Goal: Task Accomplishment & Management: Manage account settings

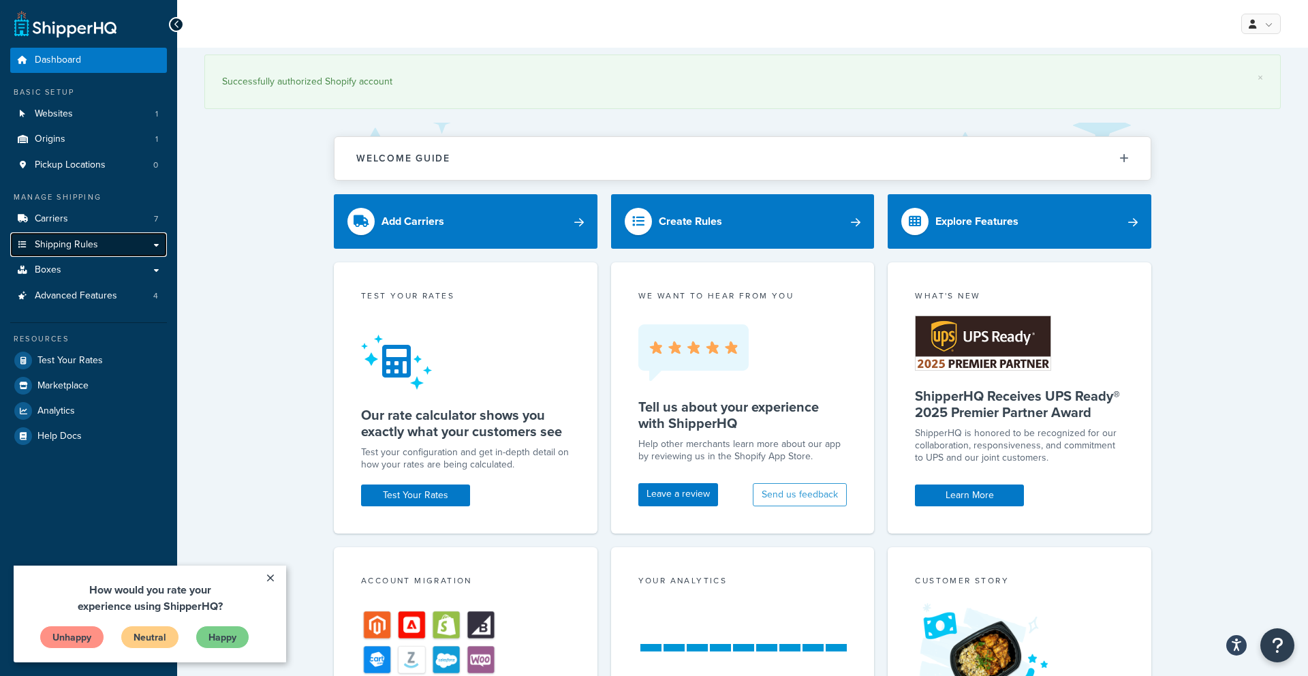
click at [123, 242] on link "Shipping Rules" at bounding box center [88, 244] width 157 height 25
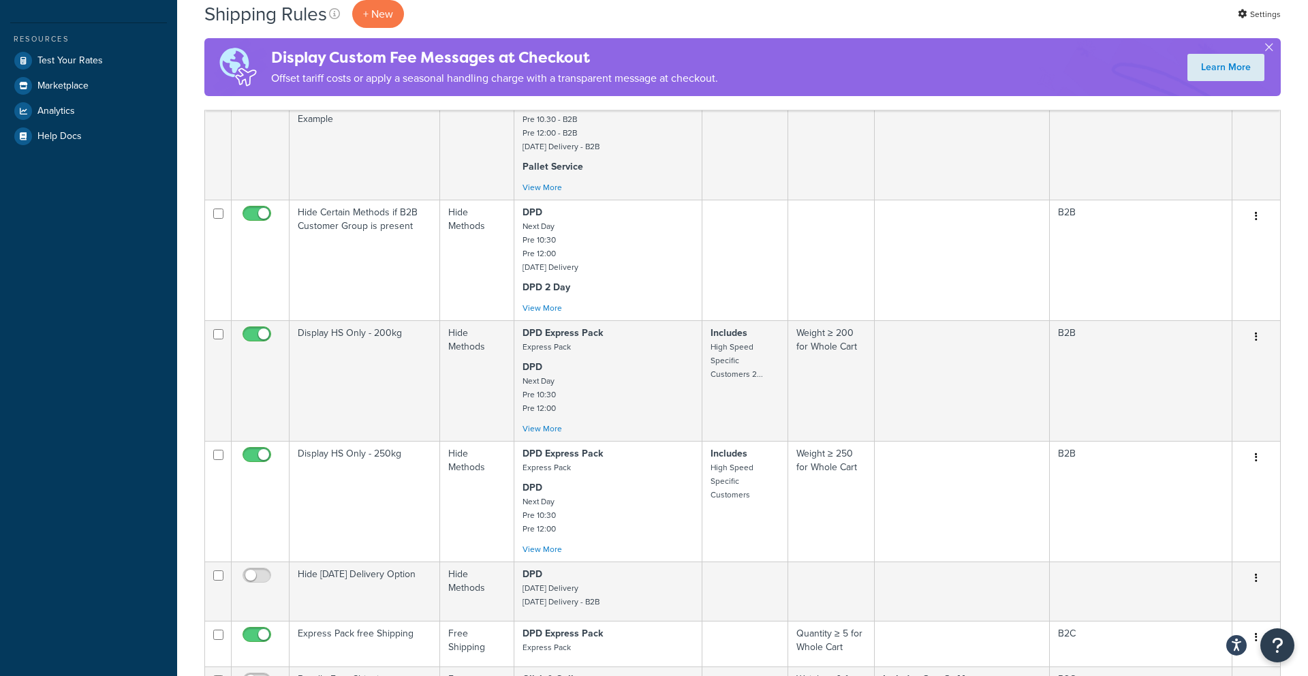
scroll to position [430, 0]
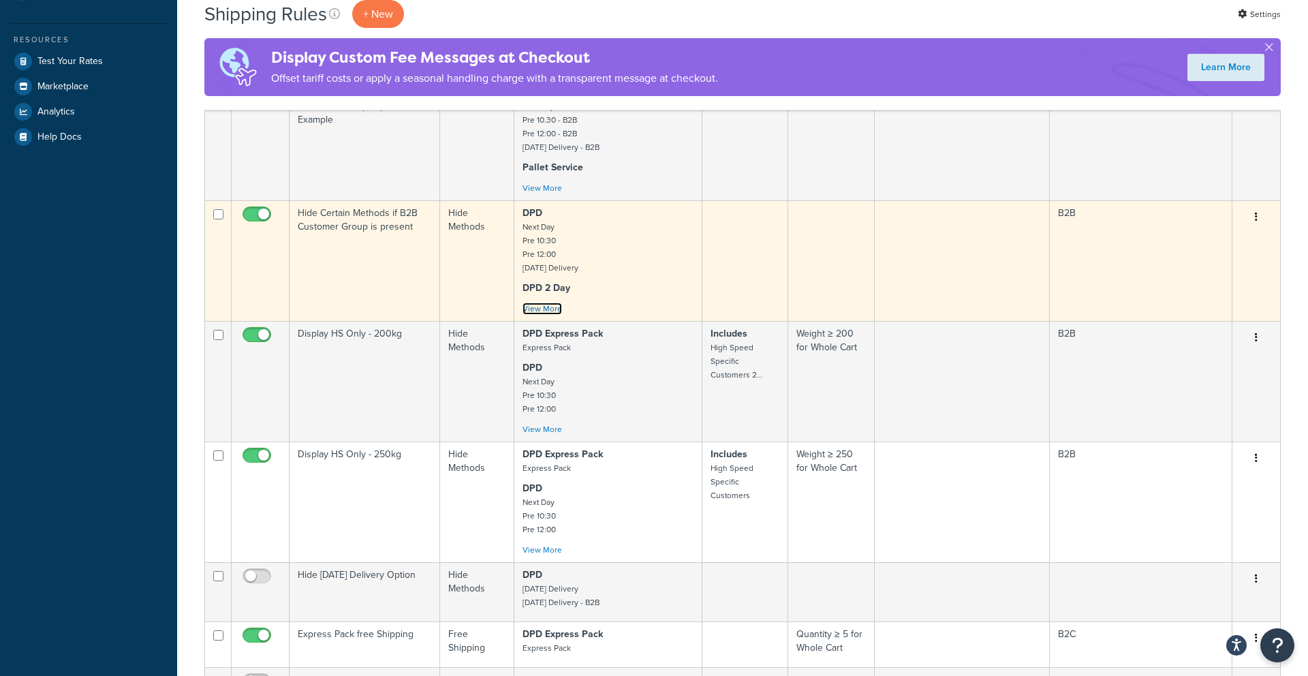
click at [550, 311] on link "View More" at bounding box center [542, 308] width 40 height 12
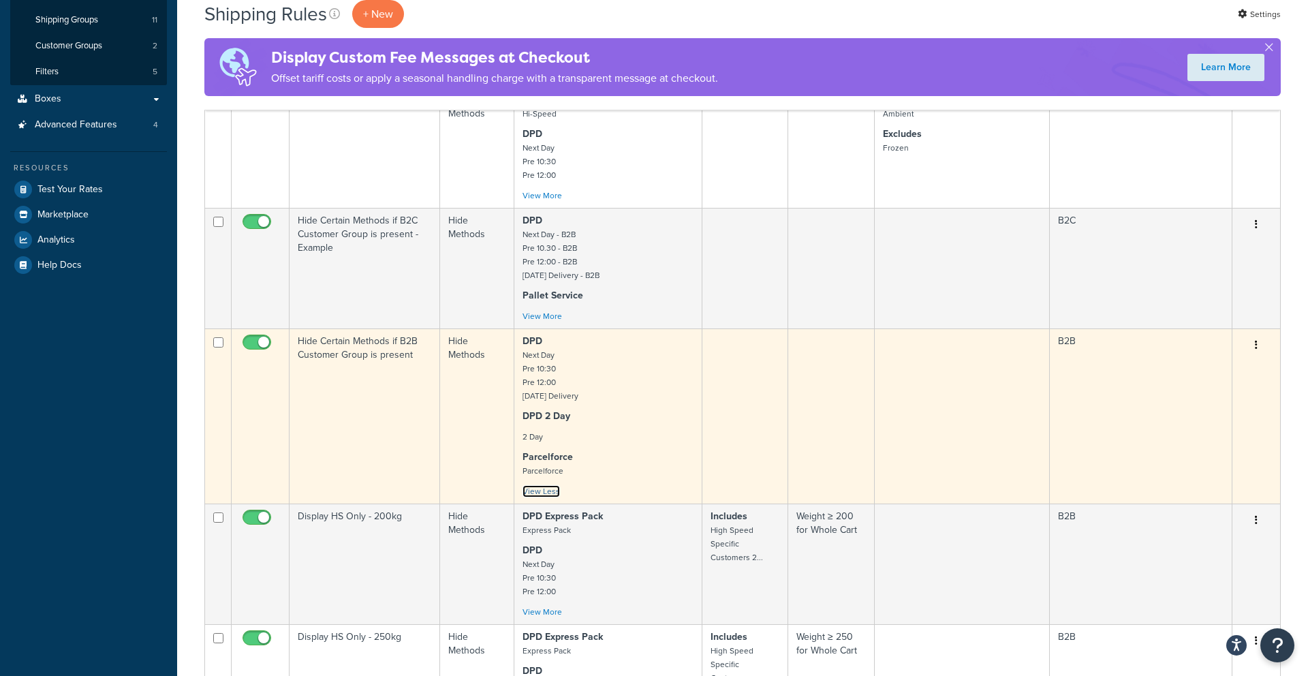
scroll to position [298, 0]
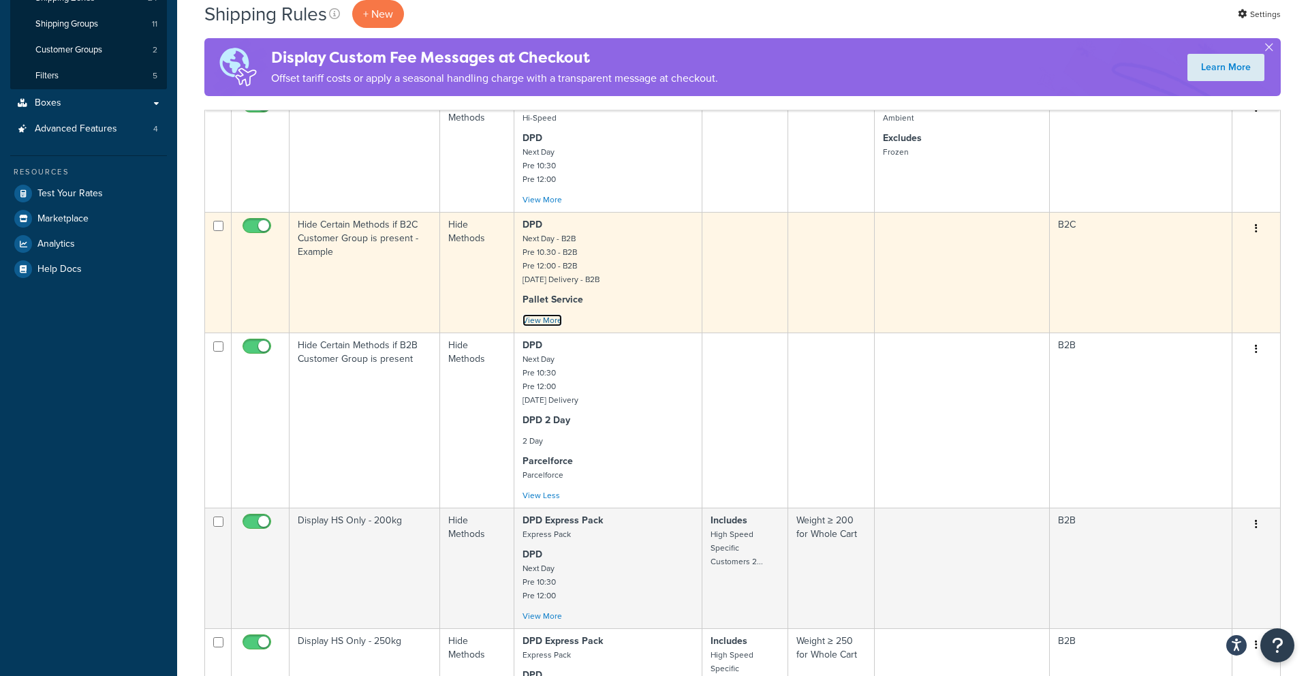
click at [546, 323] on link "View More" at bounding box center [542, 320] width 40 height 12
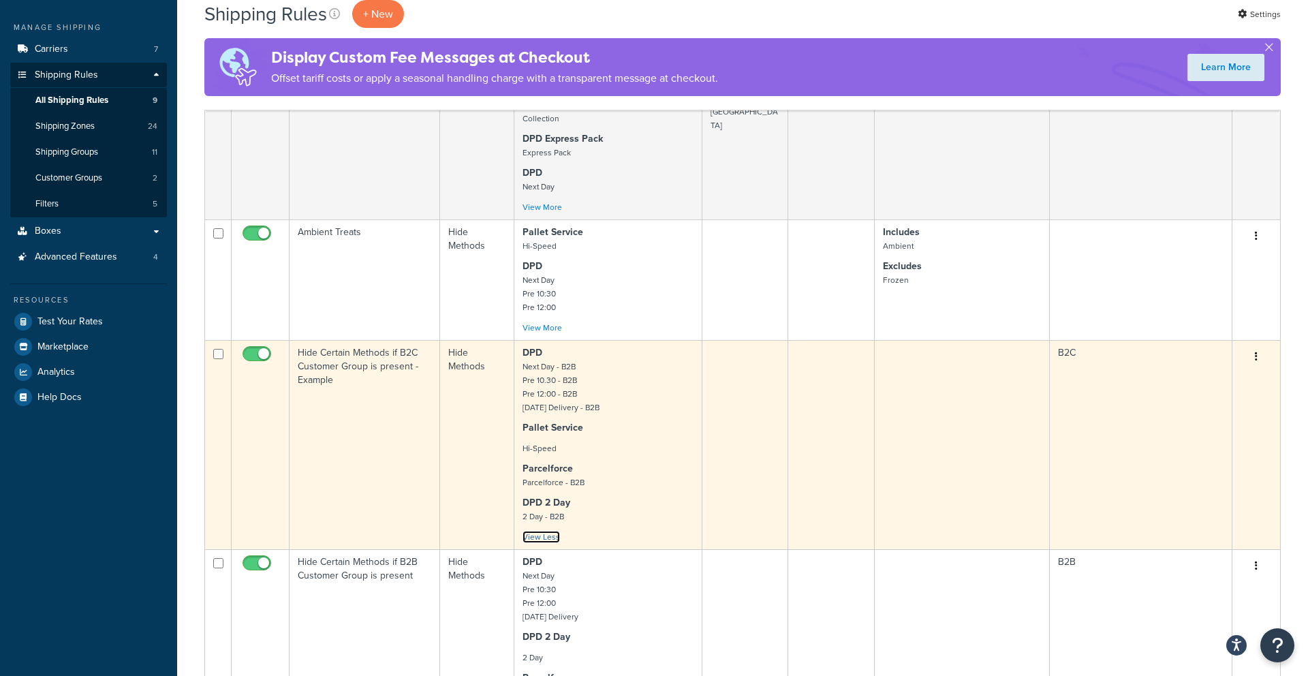
scroll to position [167, 0]
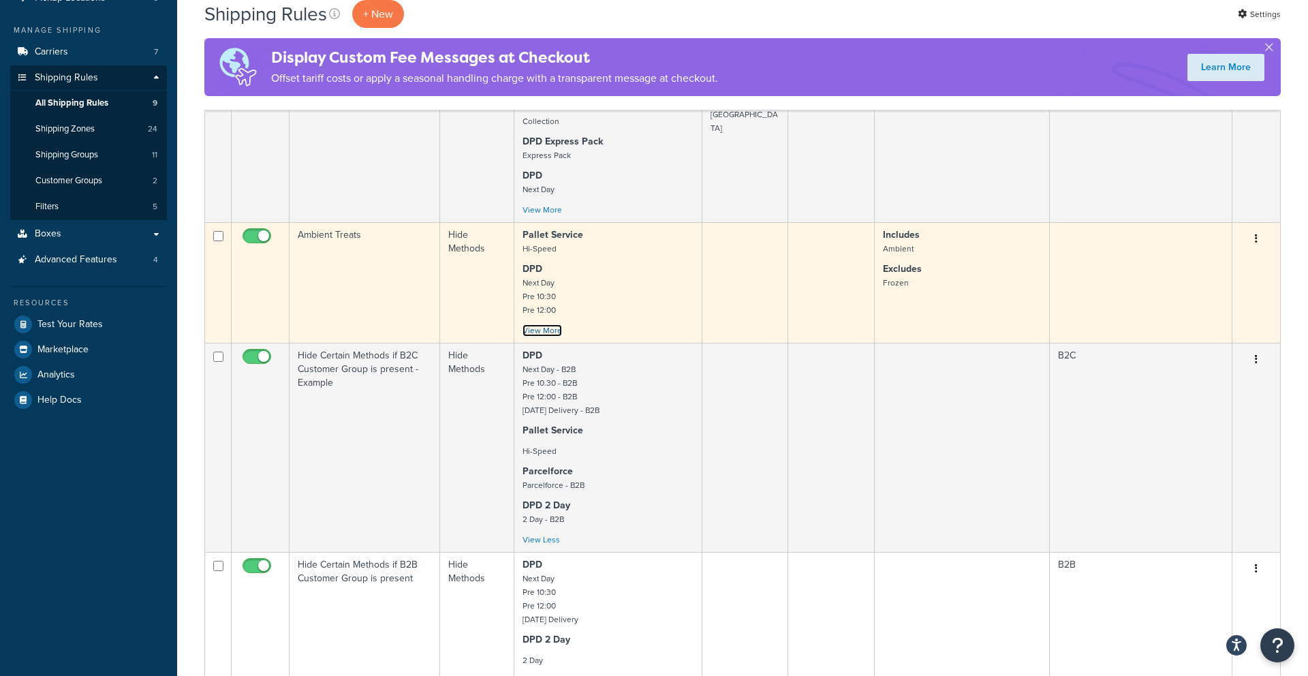
click at [544, 333] on link "View More" at bounding box center [542, 330] width 40 height 12
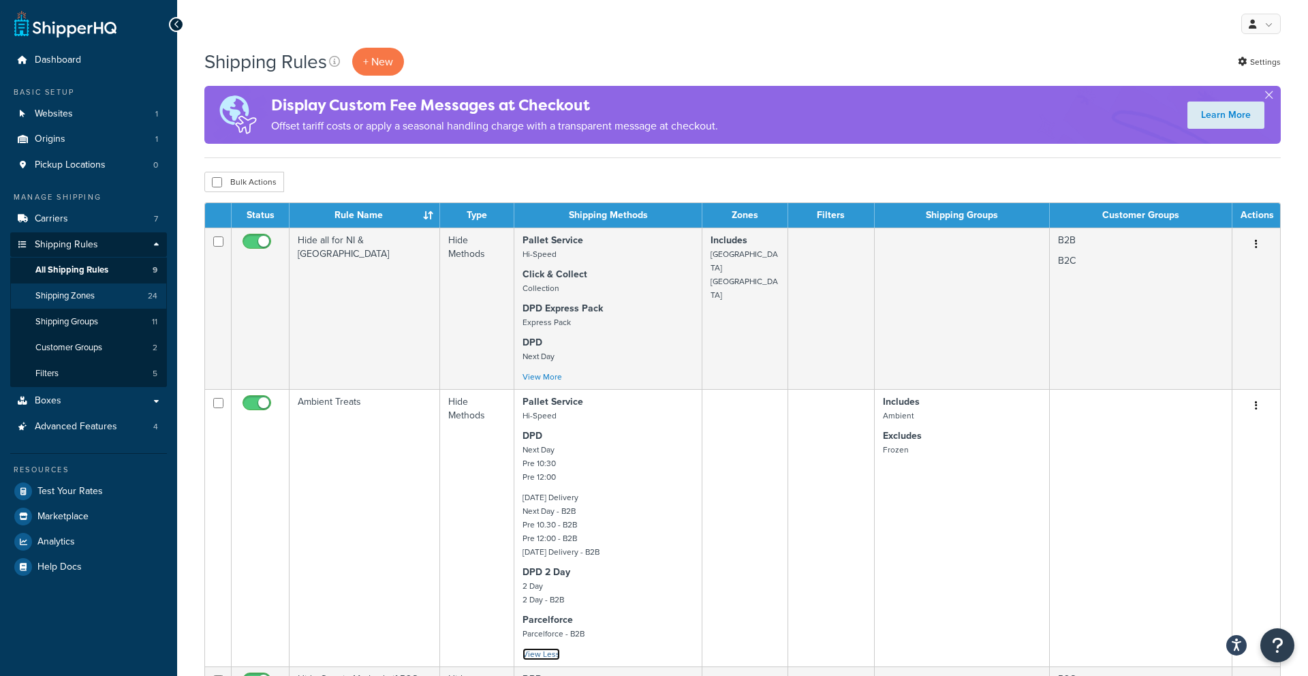
scroll to position [1, 0]
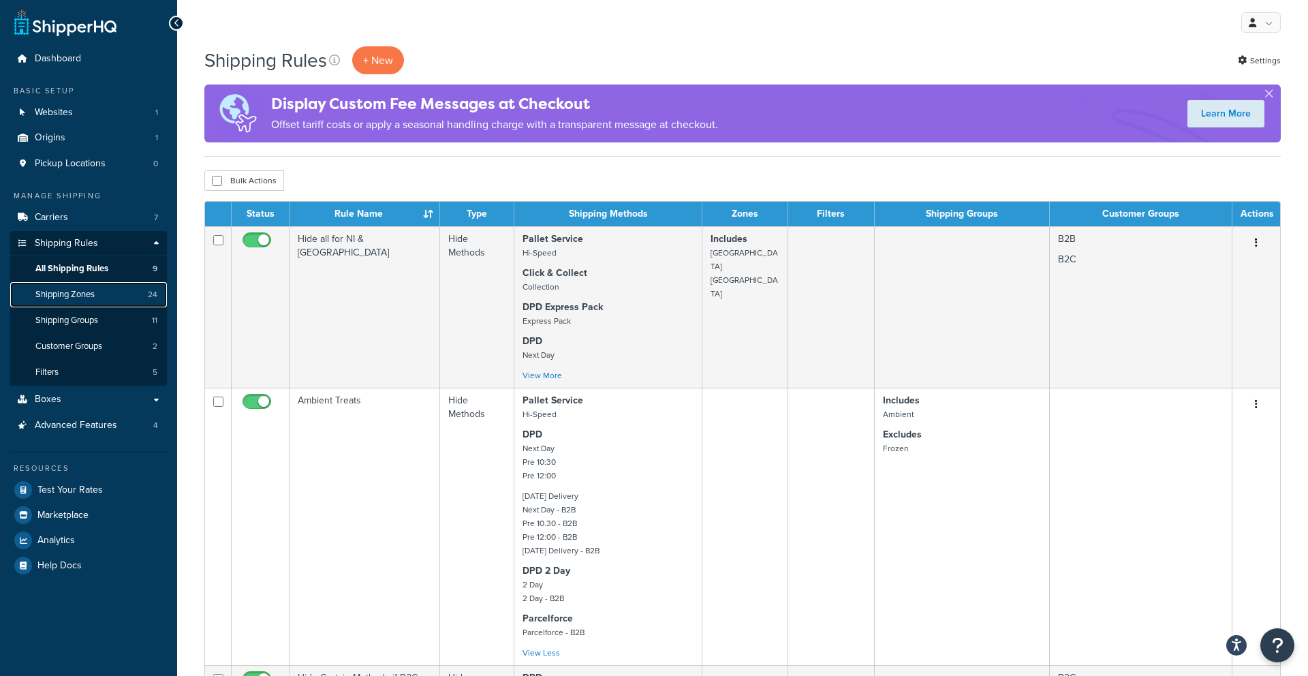
click at [78, 297] on span "Shipping Zones" at bounding box center [64, 295] width 59 height 12
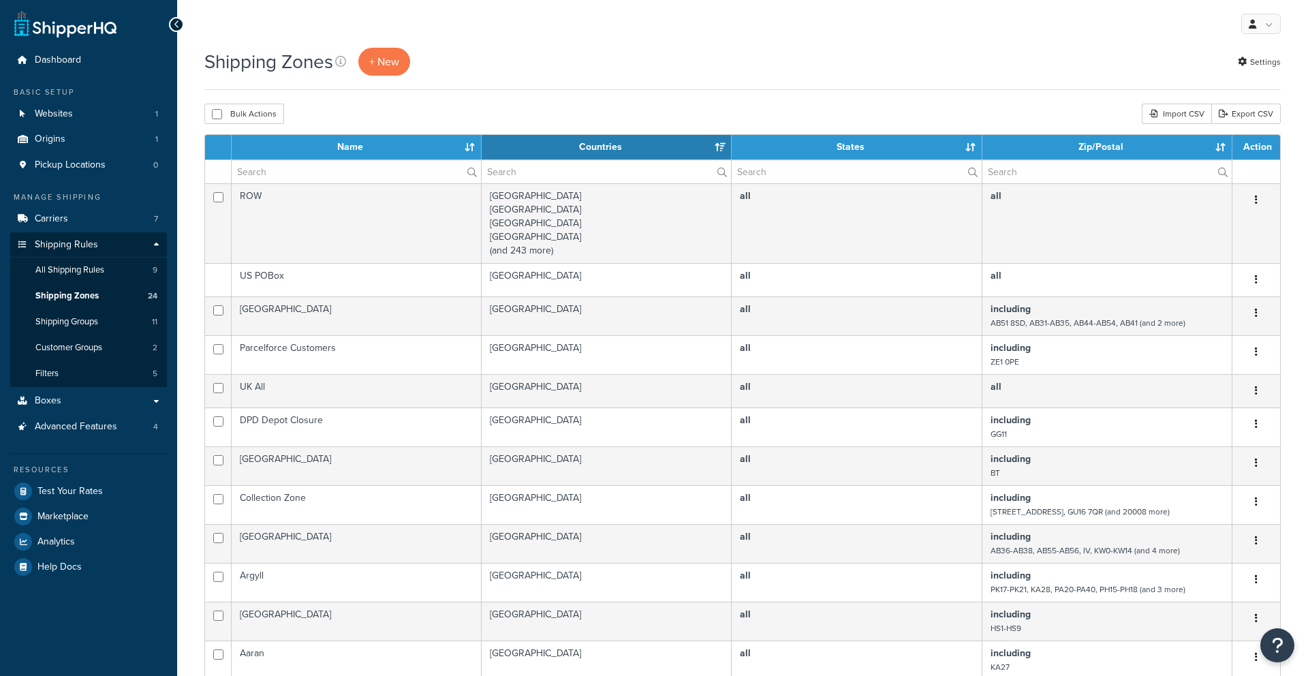
select select "15"
click at [63, 321] on span "Shipping Groups" at bounding box center [66, 322] width 63 height 12
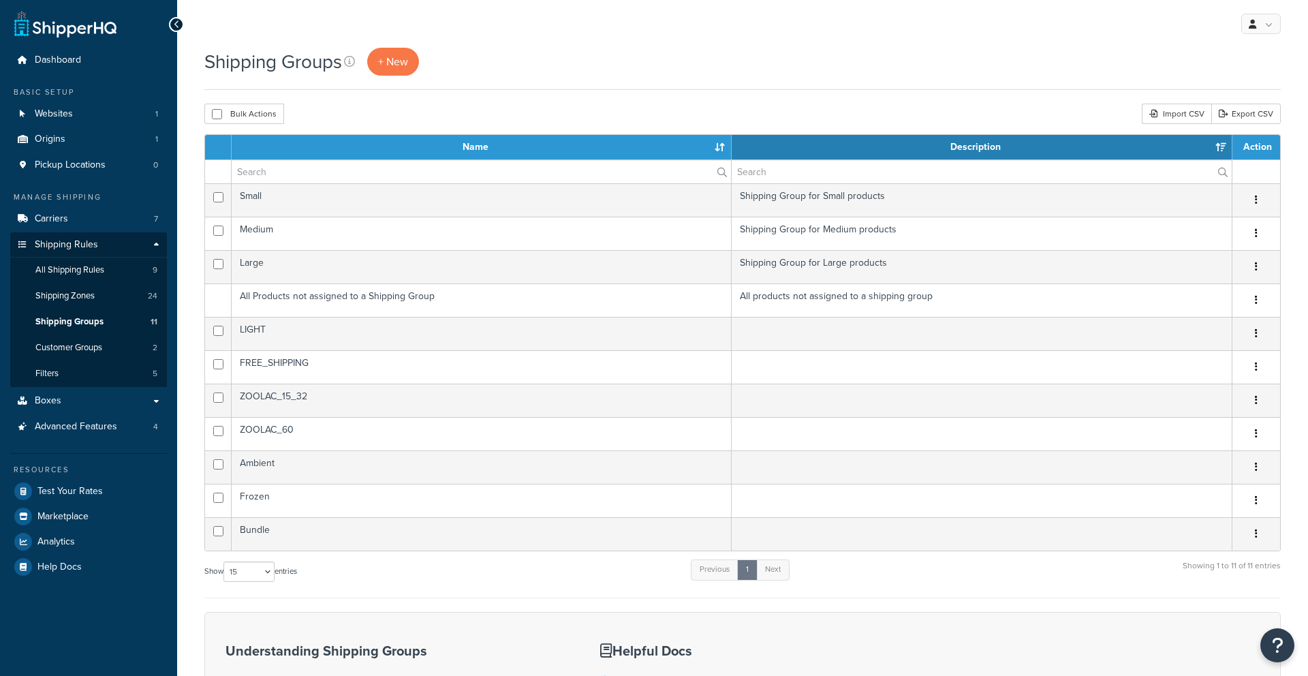
select select "15"
click at [69, 322] on span "Shipping Groups" at bounding box center [69, 322] width 68 height 12
select select "15"
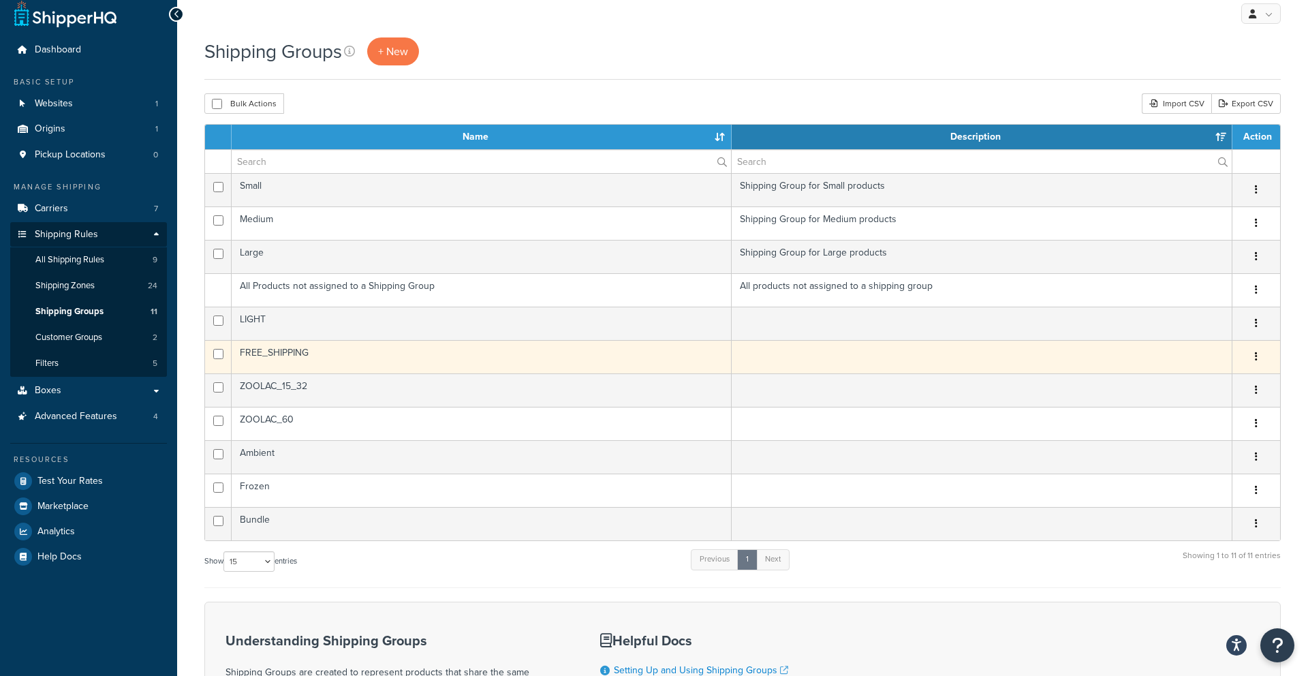
scroll to position [14, 0]
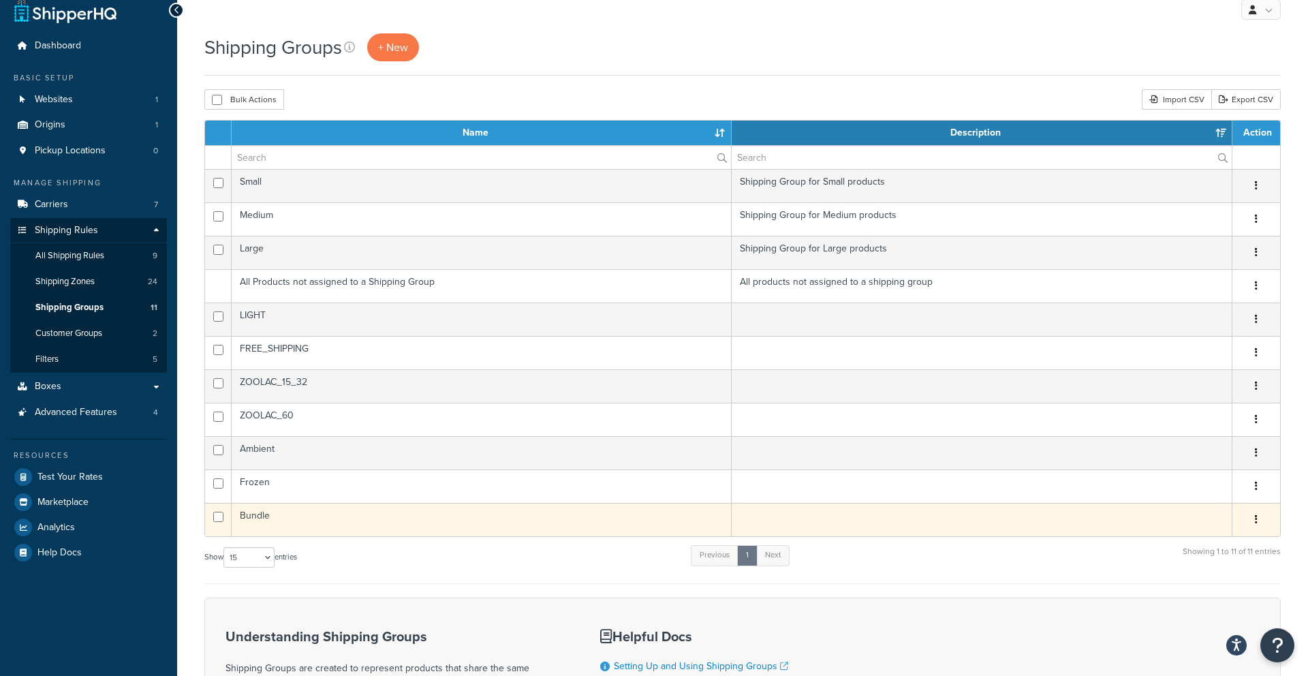
click at [259, 518] on td "Bundle" at bounding box center [482, 519] width 500 height 33
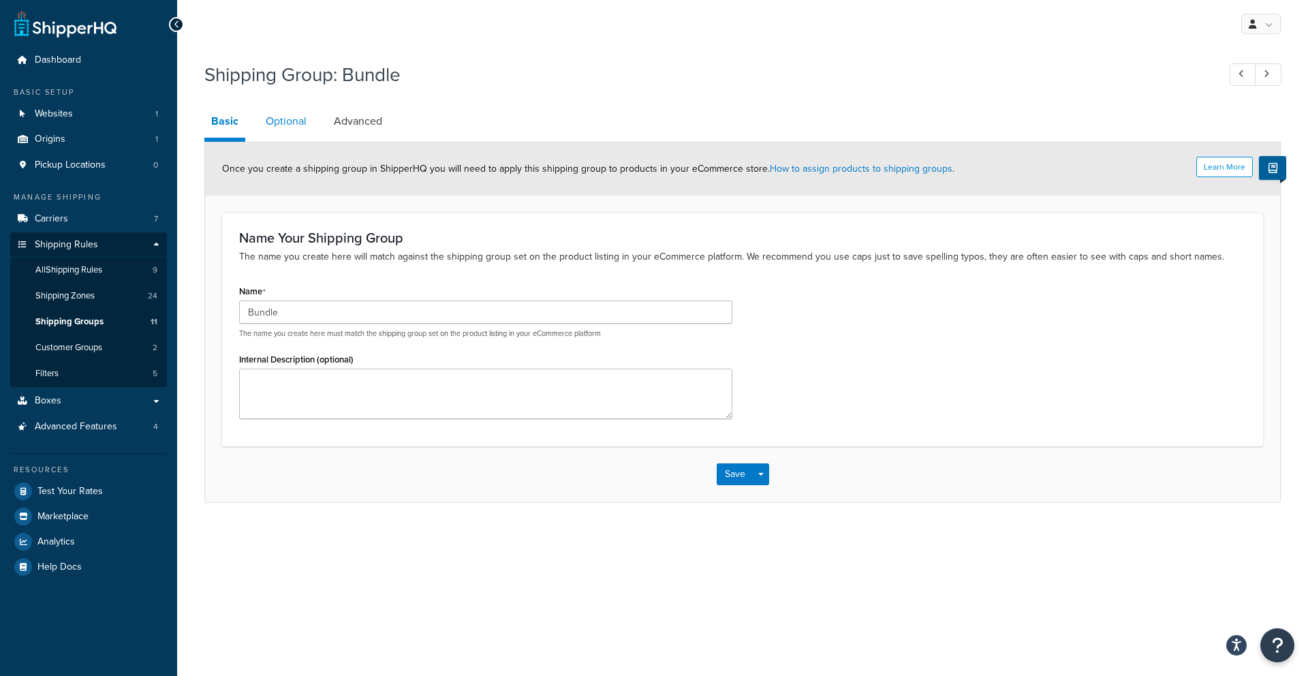
click at [290, 121] on link "Optional" at bounding box center [286, 121] width 54 height 33
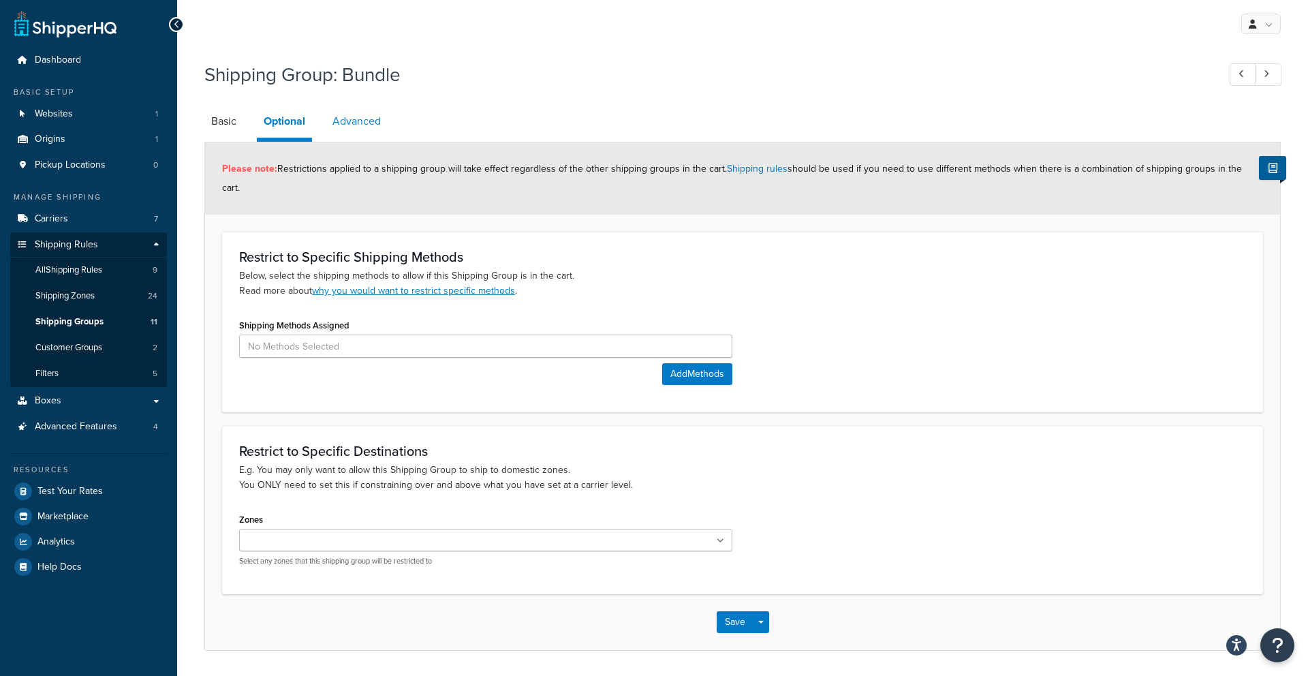
click at [334, 122] on link "Advanced" at bounding box center [357, 121] width 62 height 33
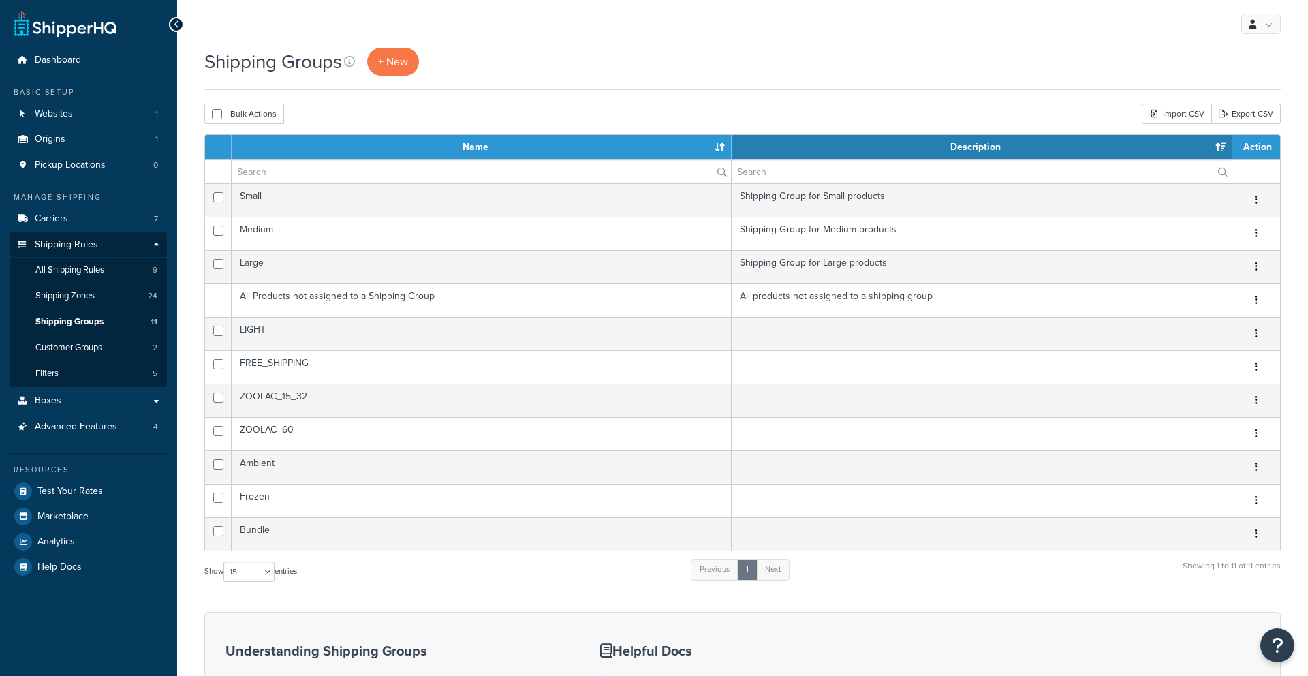
select select "15"
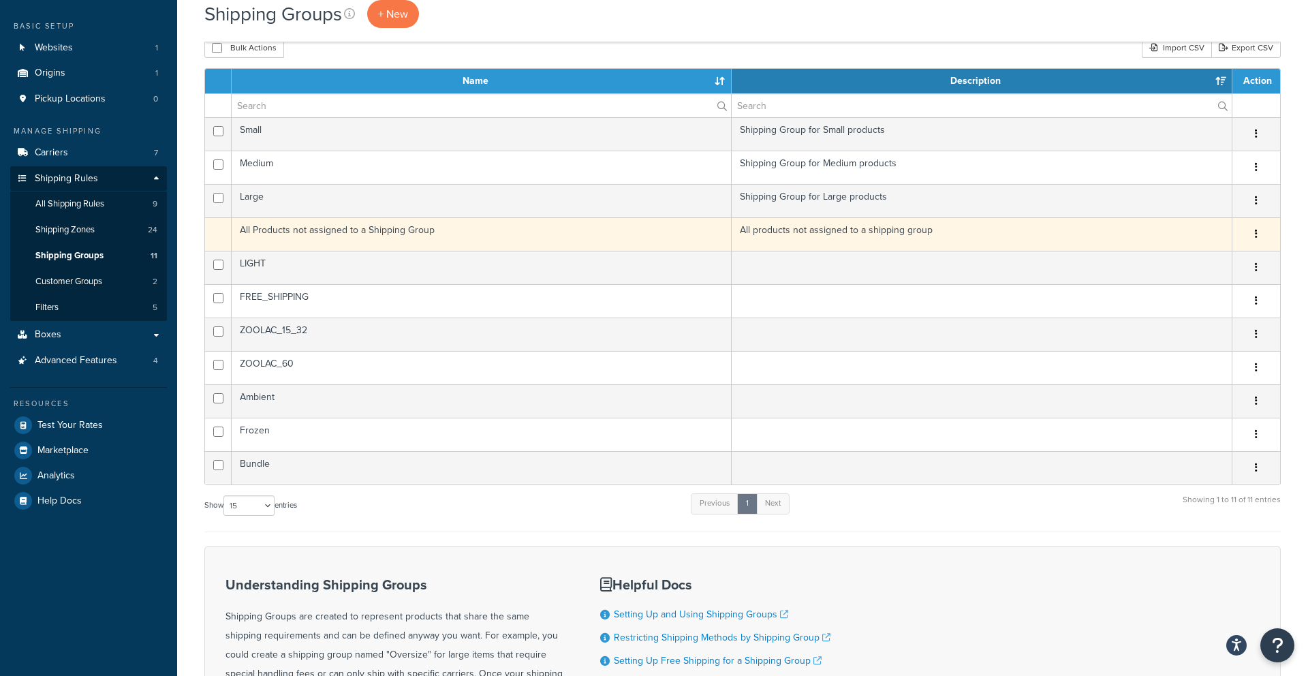
scroll to position [69, 0]
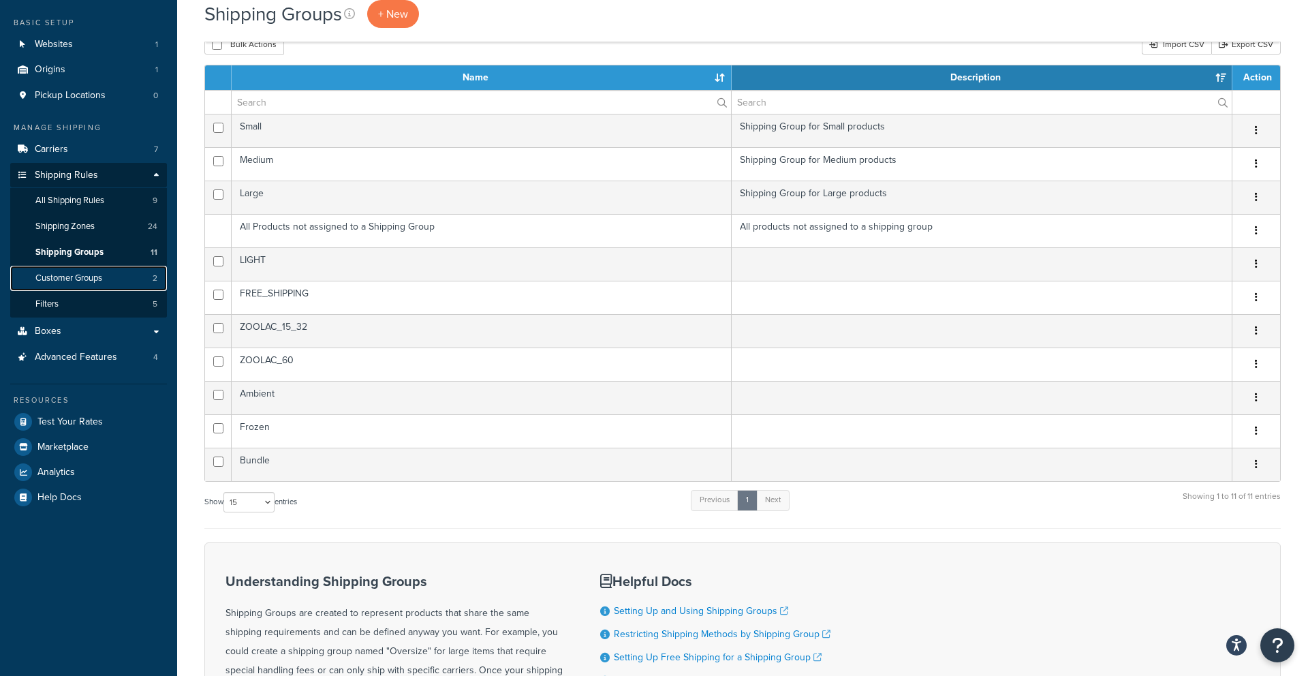
click at [78, 276] on span "Customer Groups" at bounding box center [68, 278] width 67 height 12
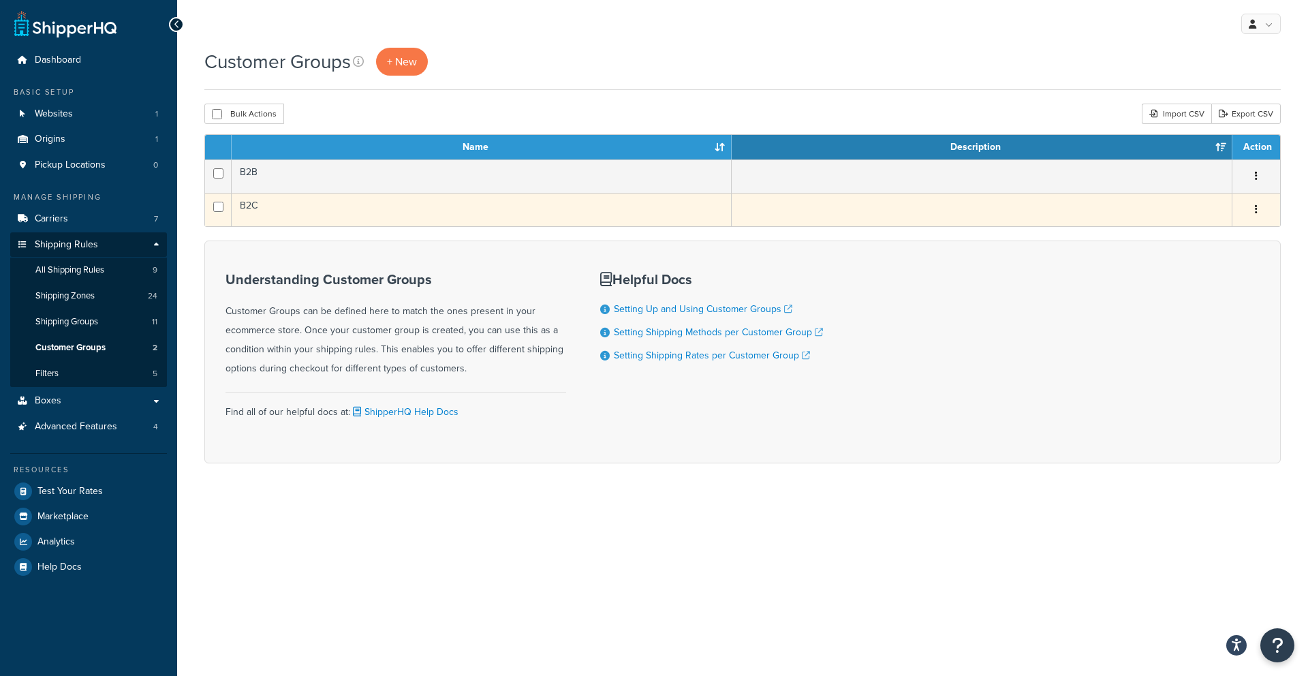
click at [256, 208] on td "B2C" at bounding box center [482, 209] width 500 height 33
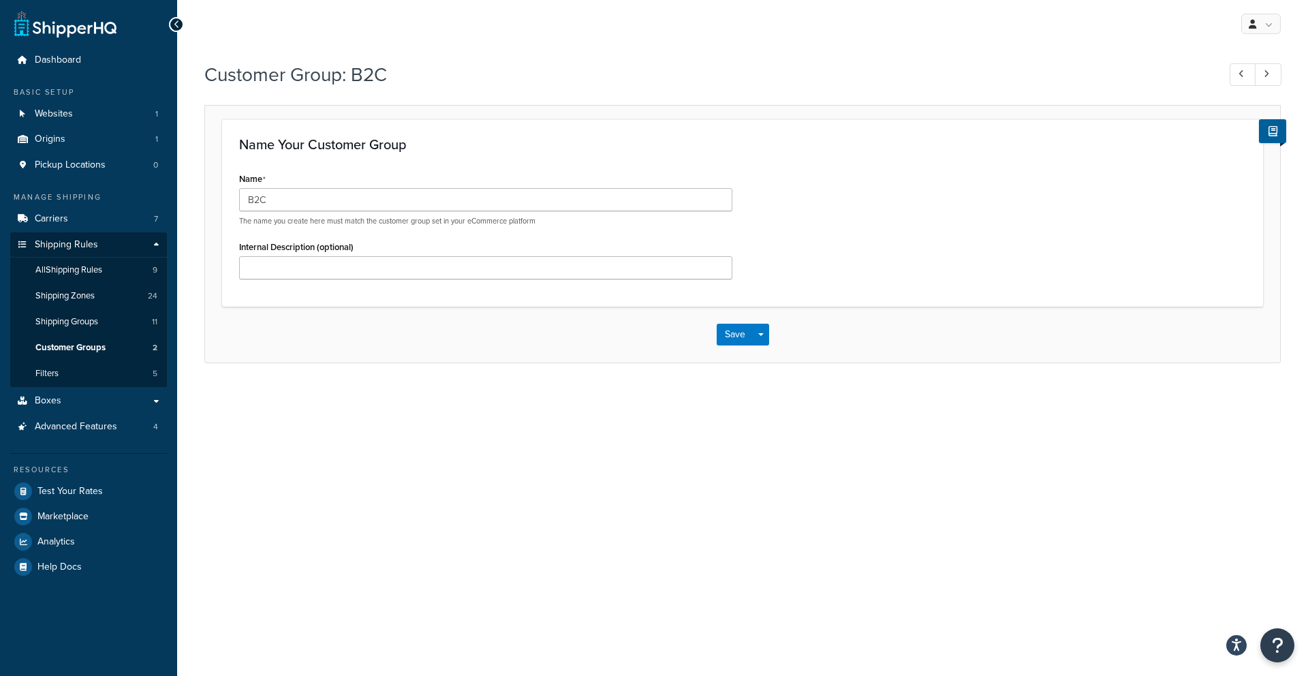
click at [177, 25] on icon at bounding box center [177, 25] width 6 height 10
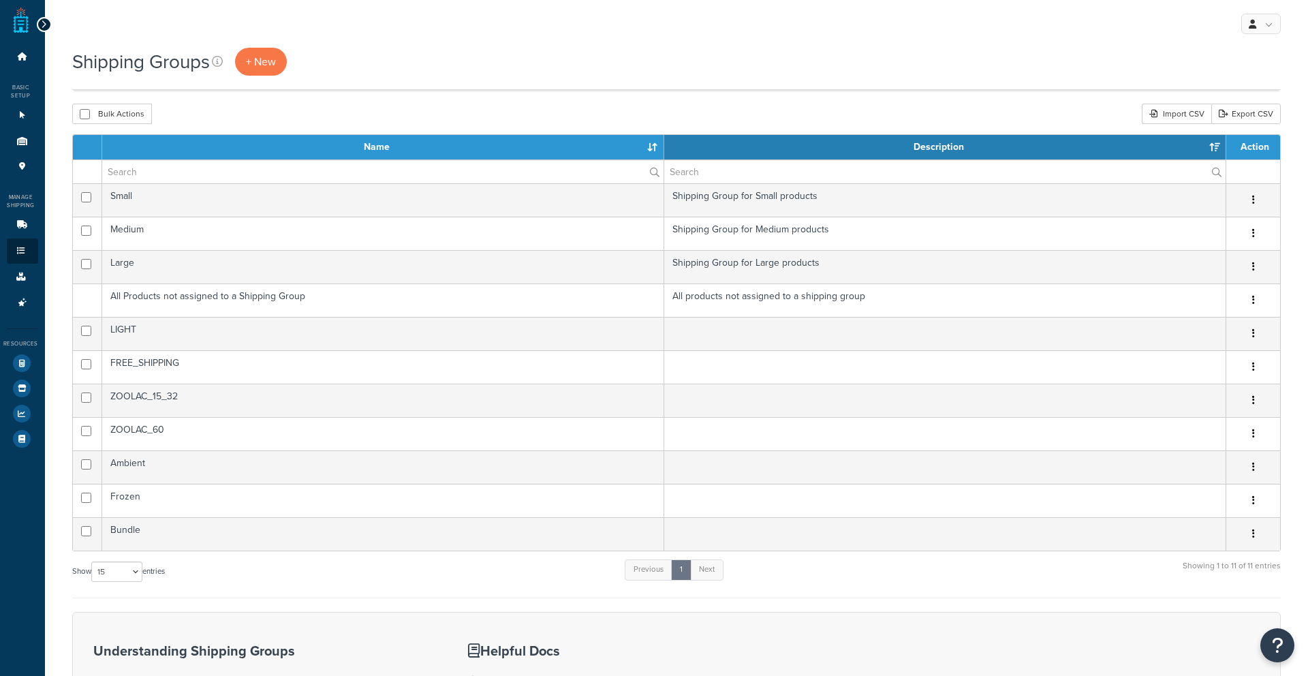
select select "15"
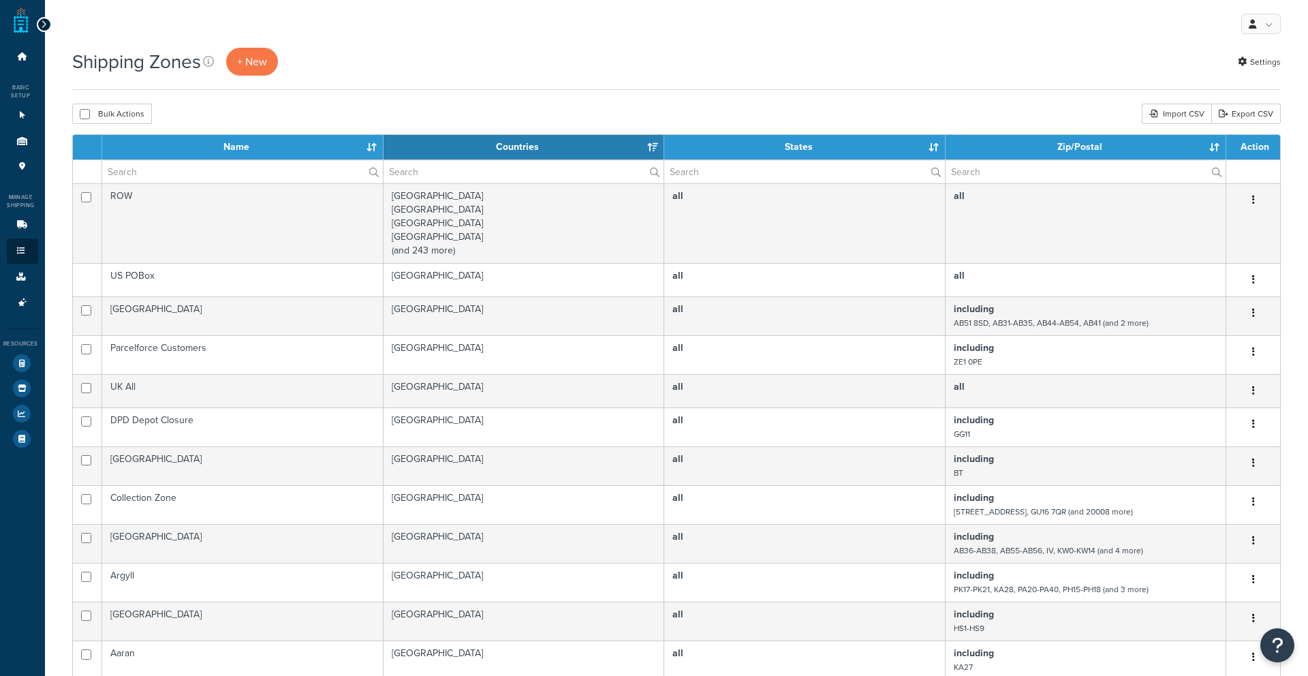
select select "15"
click at [45, 24] on icon at bounding box center [44, 25] width 6 height 10
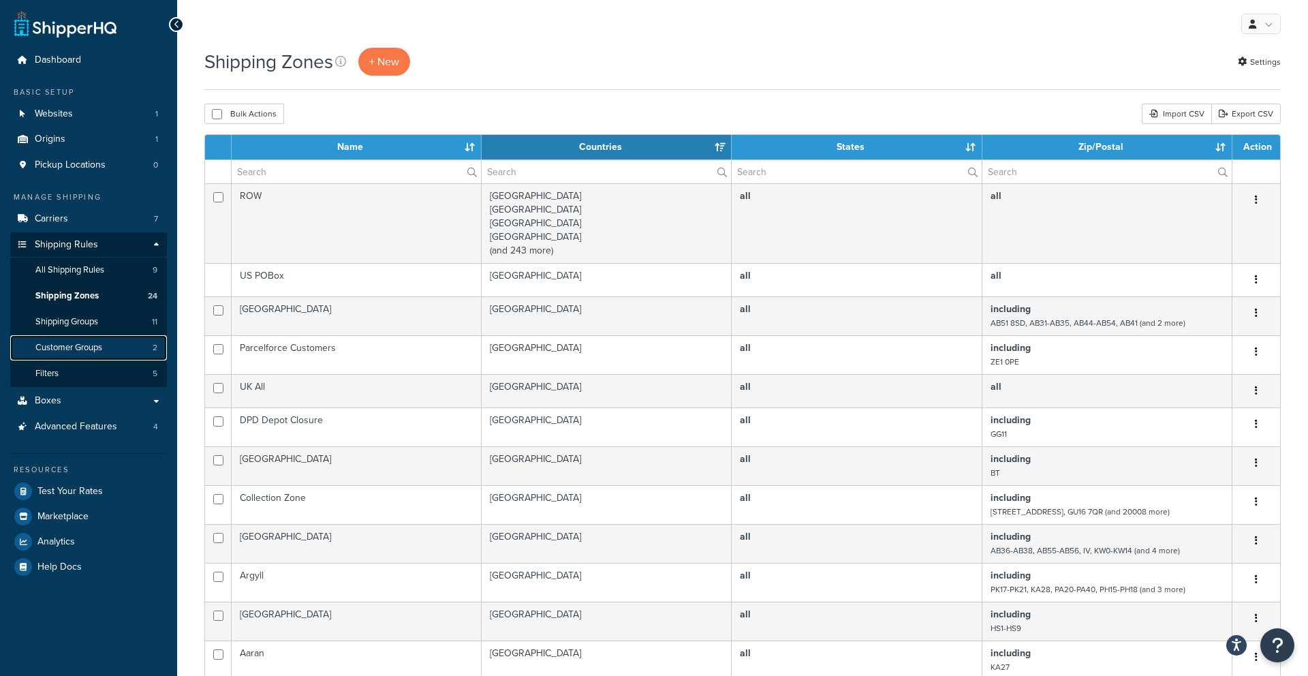
click at [86, 347] on span "Customer Groups" at bounding box center [68, 348] width 67 height 12
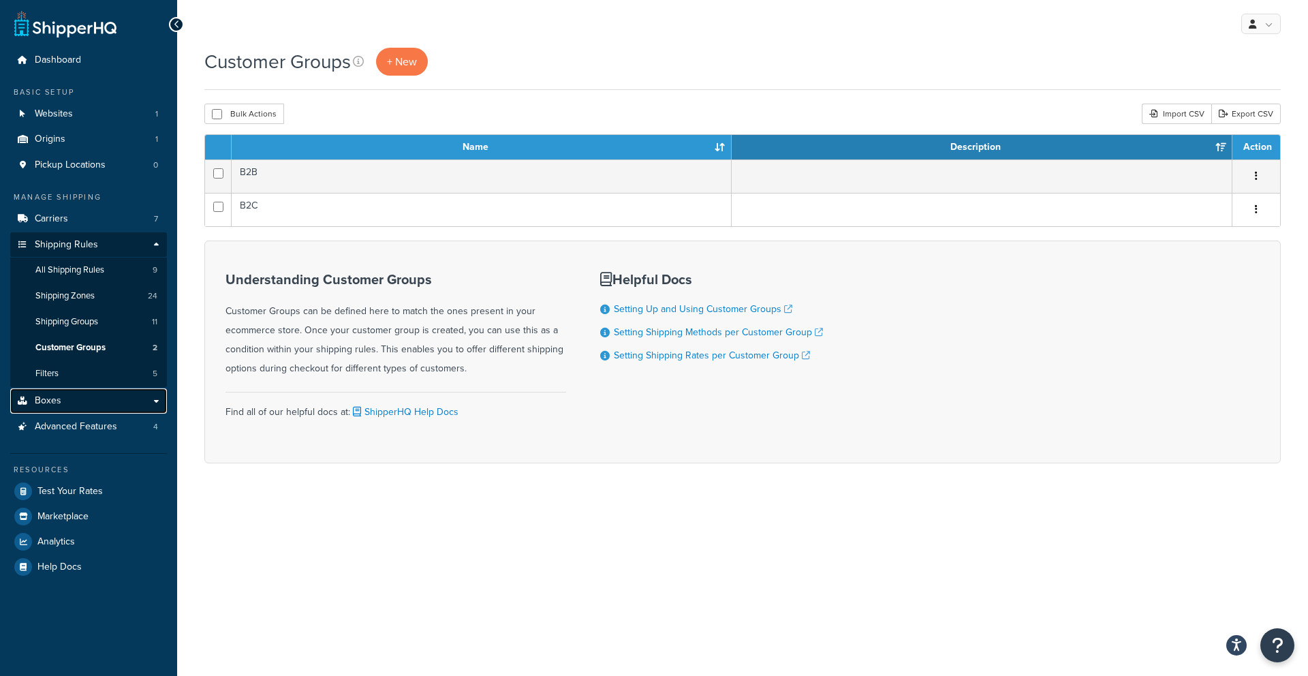
click at [57, 396] on span "Boxes" at bounding box center [48, 401] width 27 height 12
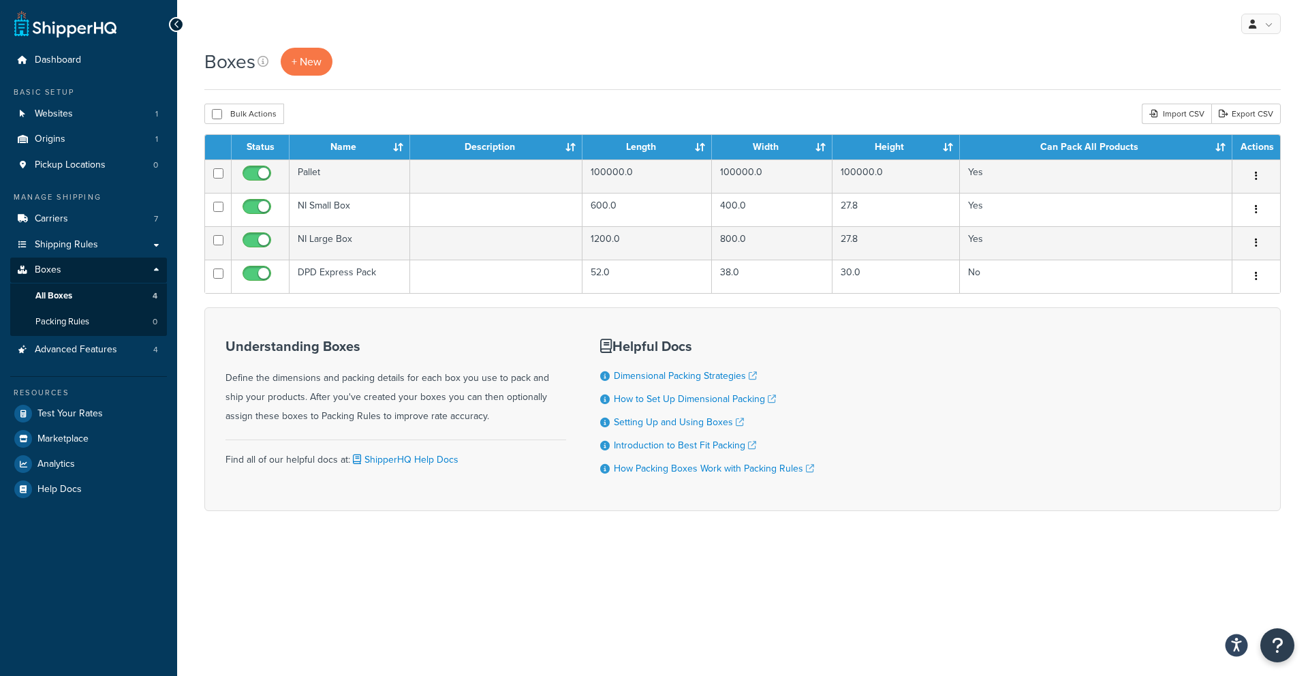
click at [1233, 644] on icon "Open accessiBe: accessibility options, statement and help" at bounding box center [1236, 645] width 11 height 14
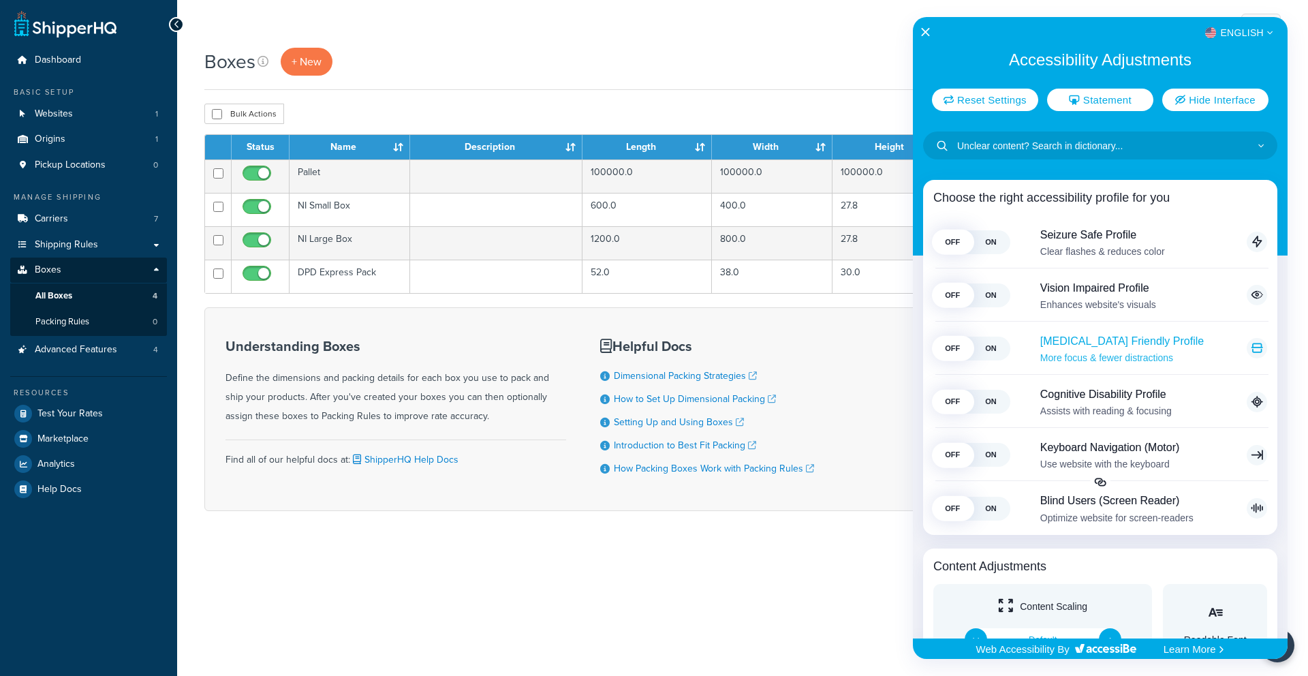
scroll to position [1, 0]
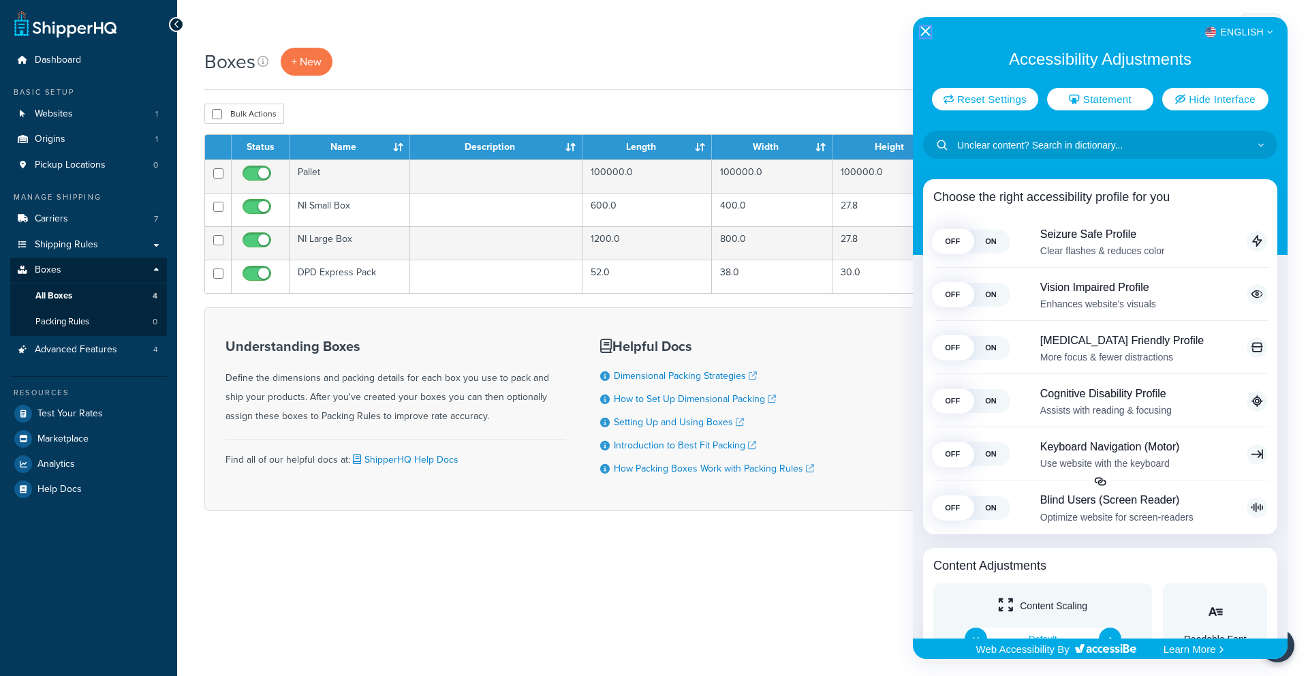
click at [926, 33] on icon "Close Accessibility Interface" at bounding box center [926, 32] width 10 height 10
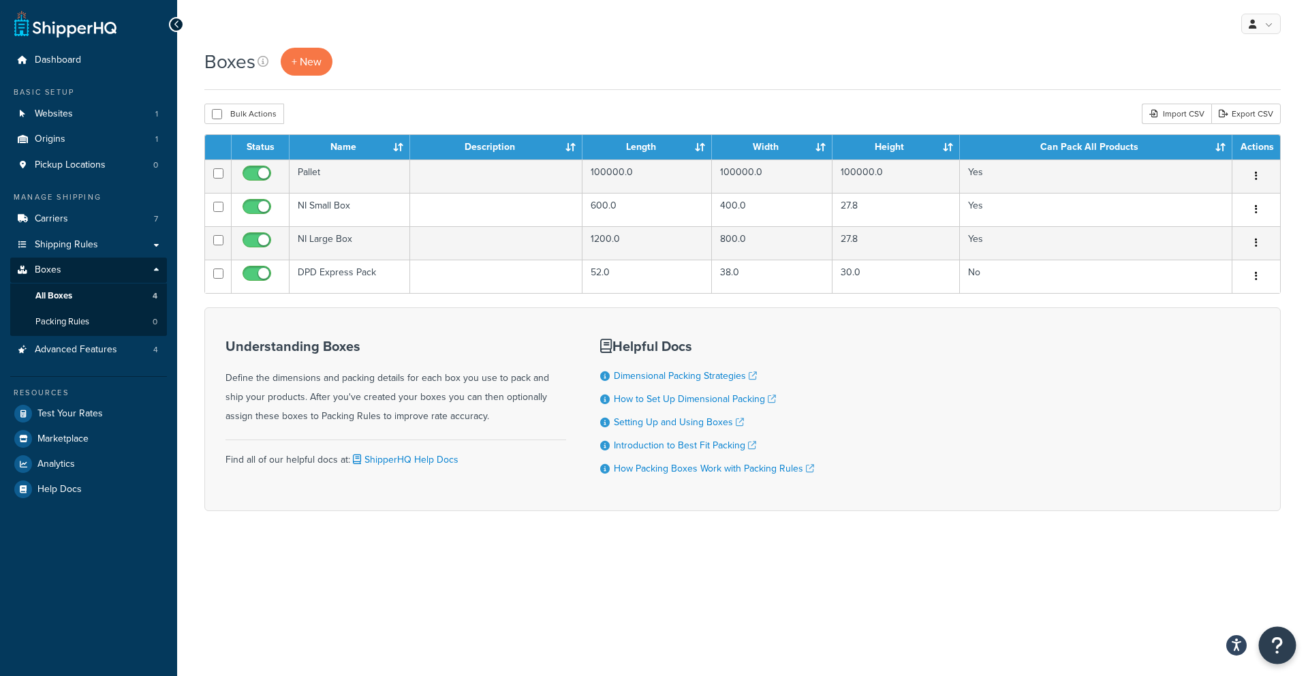
click at [1275, 642] on icon "Open Resource Center" at bounding box center [1277, 645] width 13 height 19
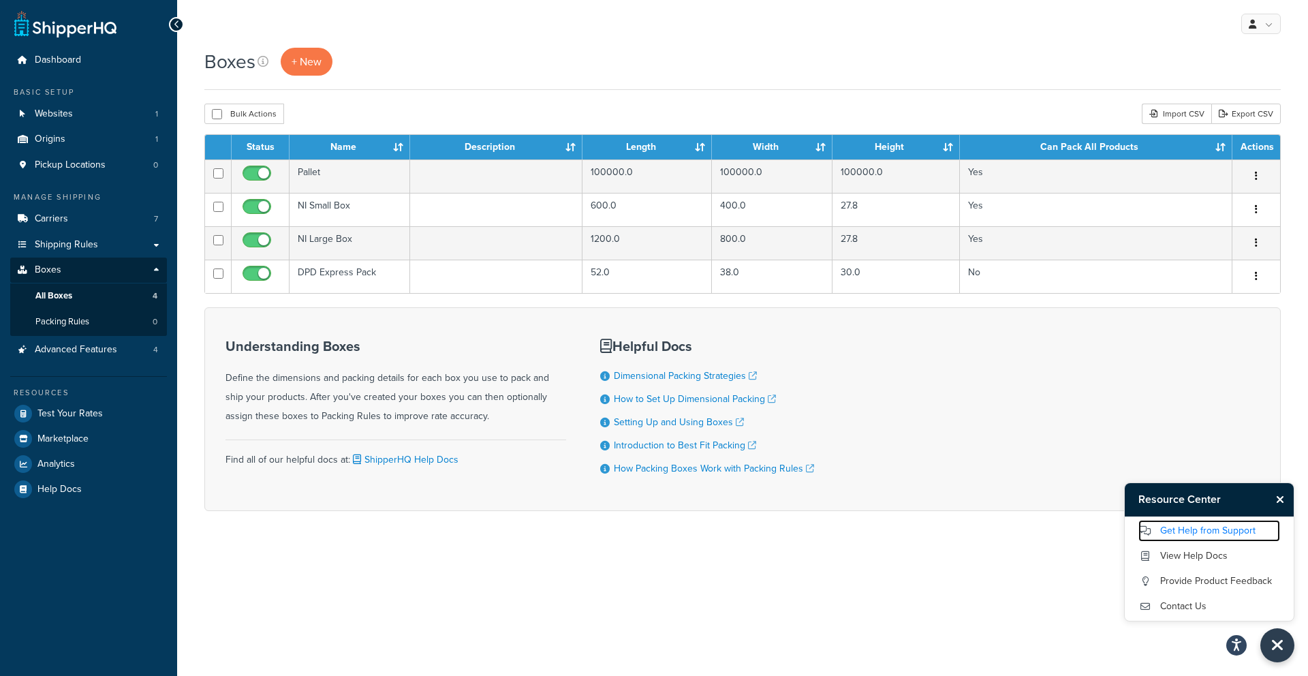
click at [1213, 532] on link "Get Help from Support" at bounding box center [1209, 531] width 142 height 22
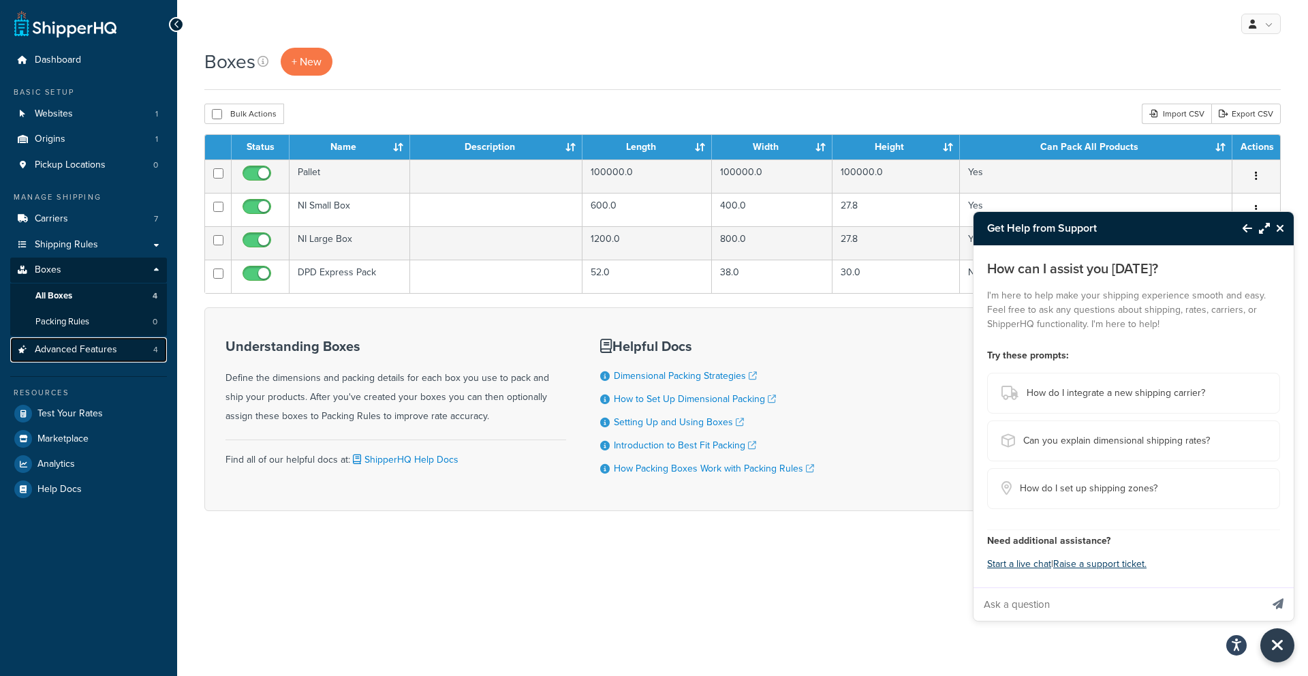
click at [74, 348] on span "Advanced Features" at bounding box center [76, 350] width 82 height 12
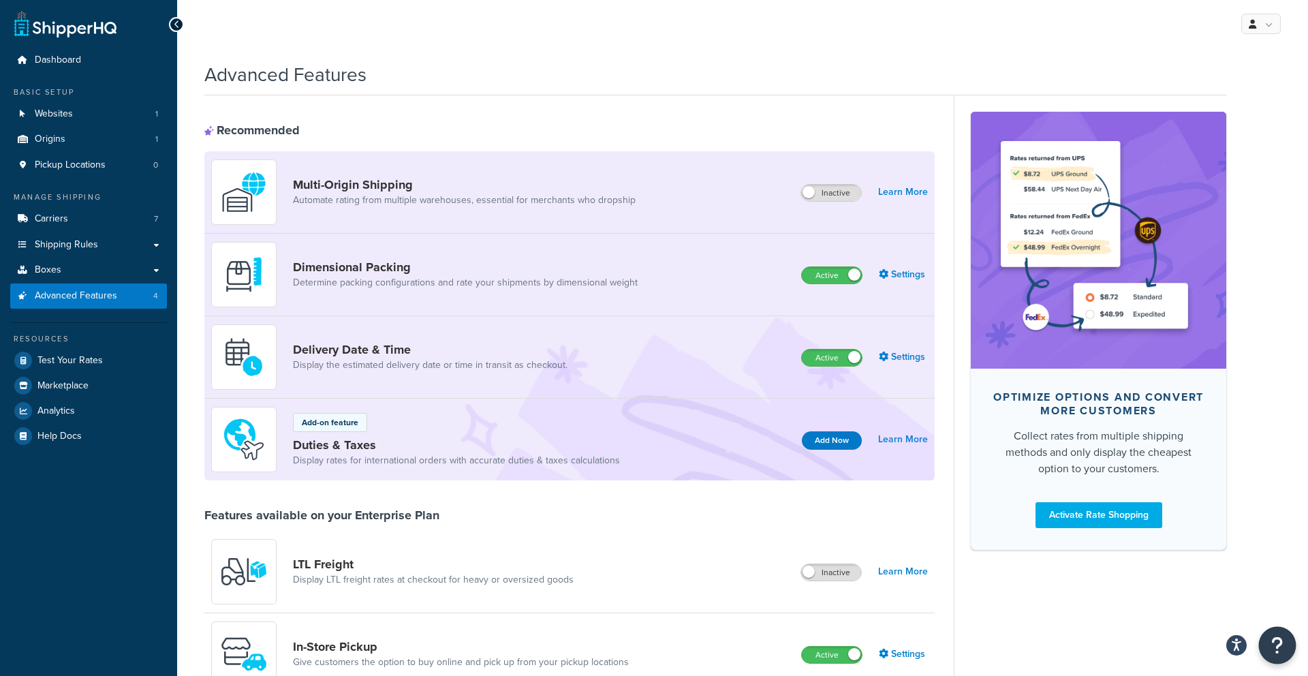
click at [1269, 638] on button "Open Resource Center" at bounding box center [1277, 645] width 37 height 37
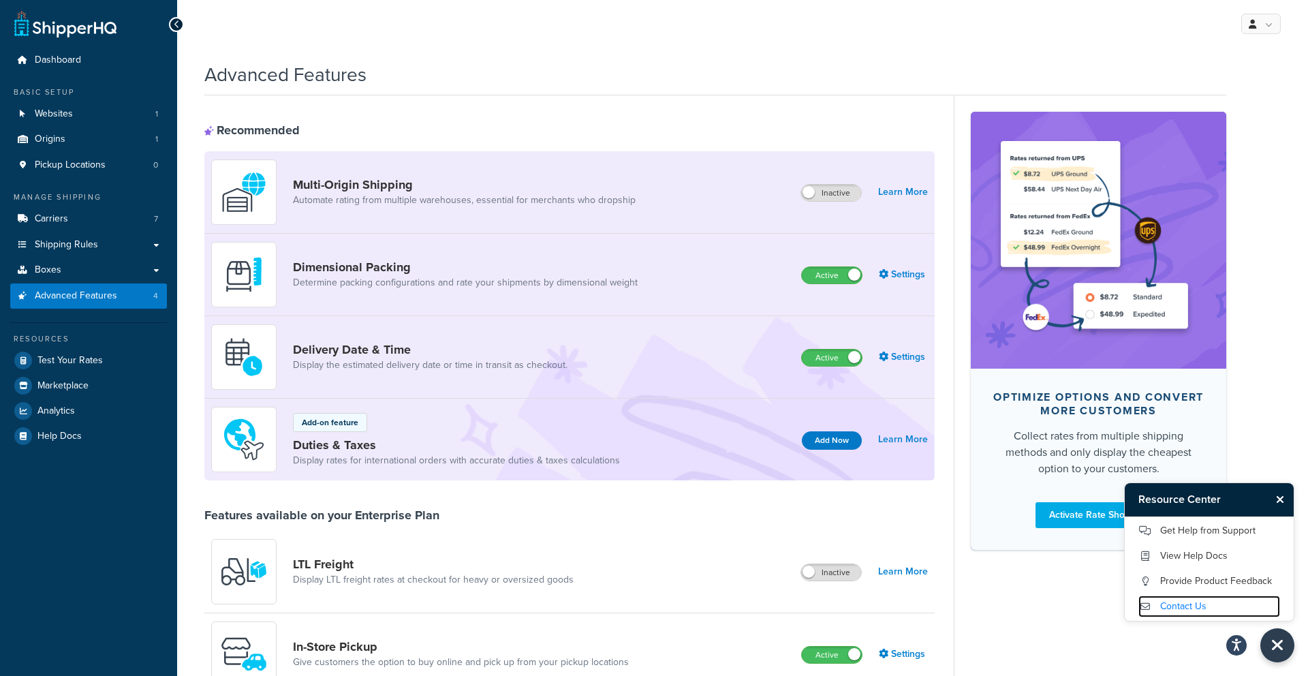
click at [1175, 604] on link "Contact Us" at bounding box center [1209, 606] width 142 height 22
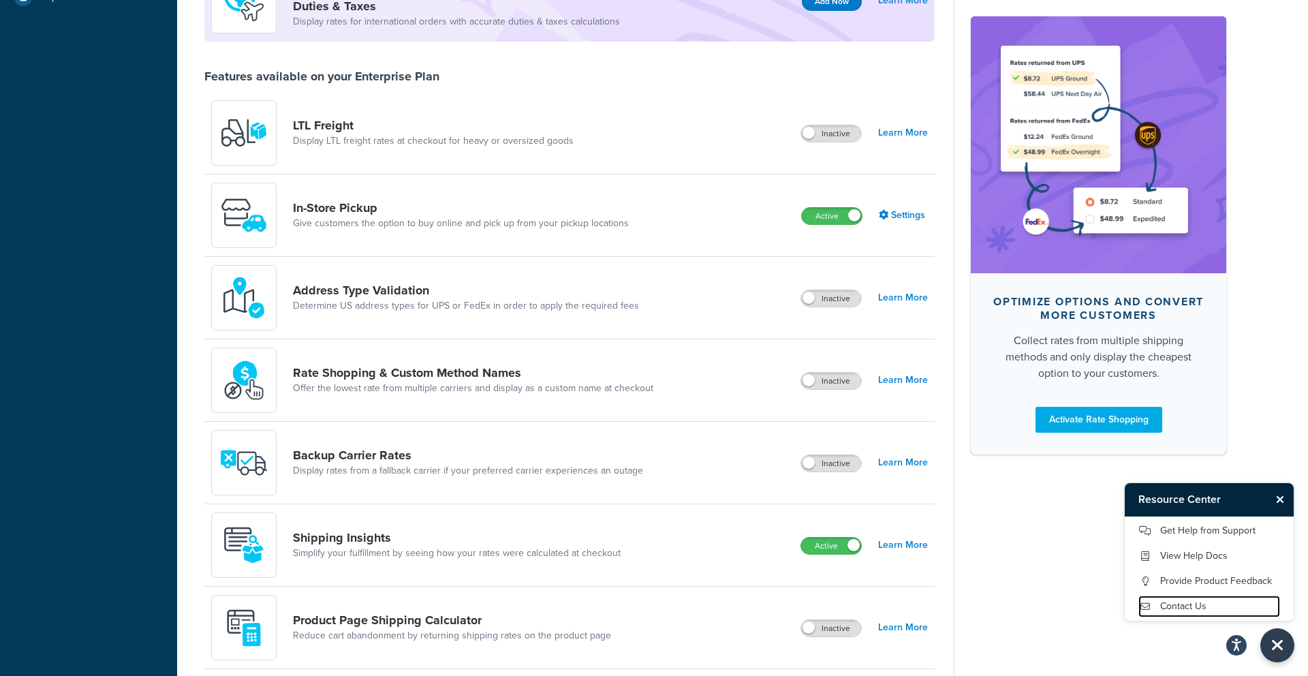
scroll to position [437, 0]
click at [903, 218] on link "Settings" at bounding box center [903, 216] width 49 height 19
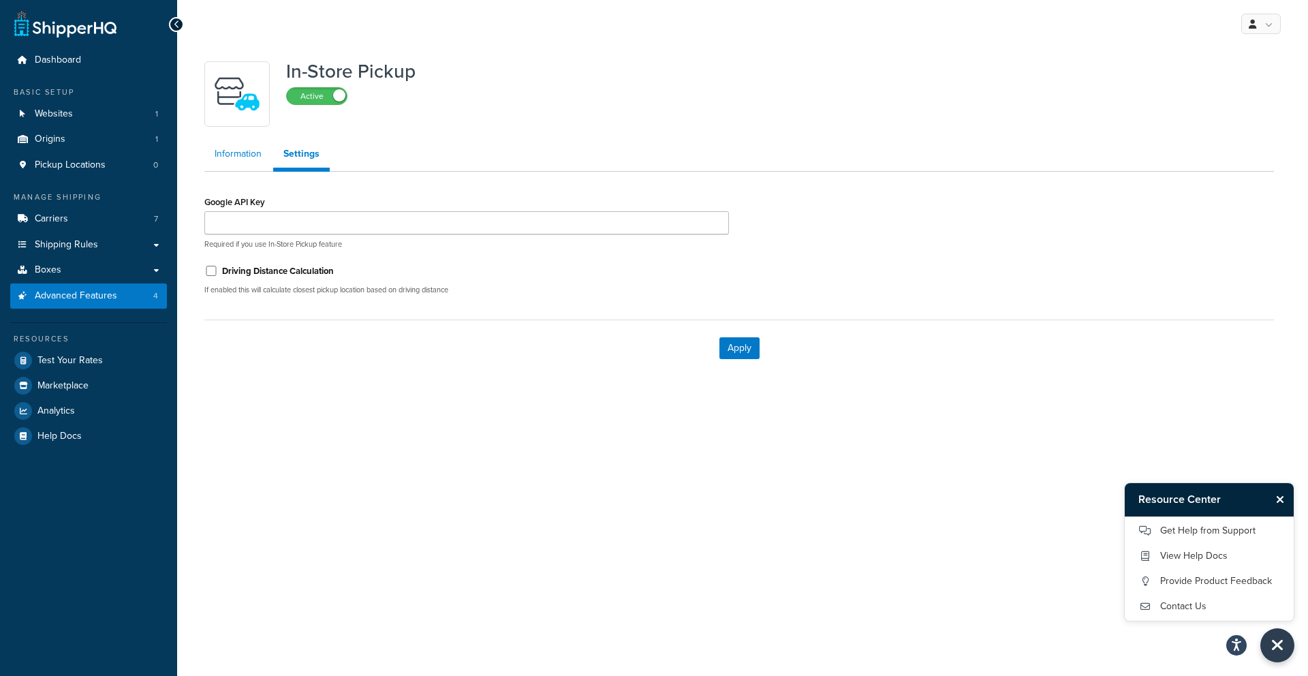
click at [241, 163] on link "Information" at bounding box center [237, 153] width 67 height 27
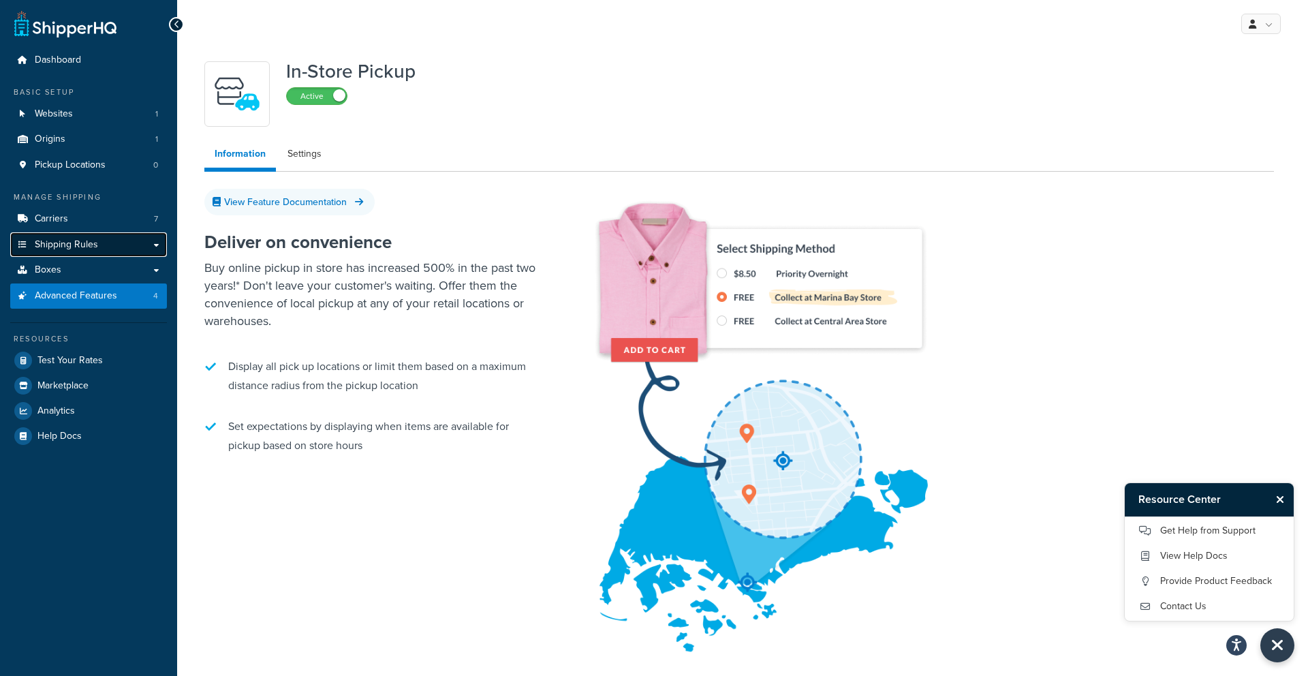
click at [133, 242] on link "Shipping Rules" at bounding box center [88, 244] width 157 height 25
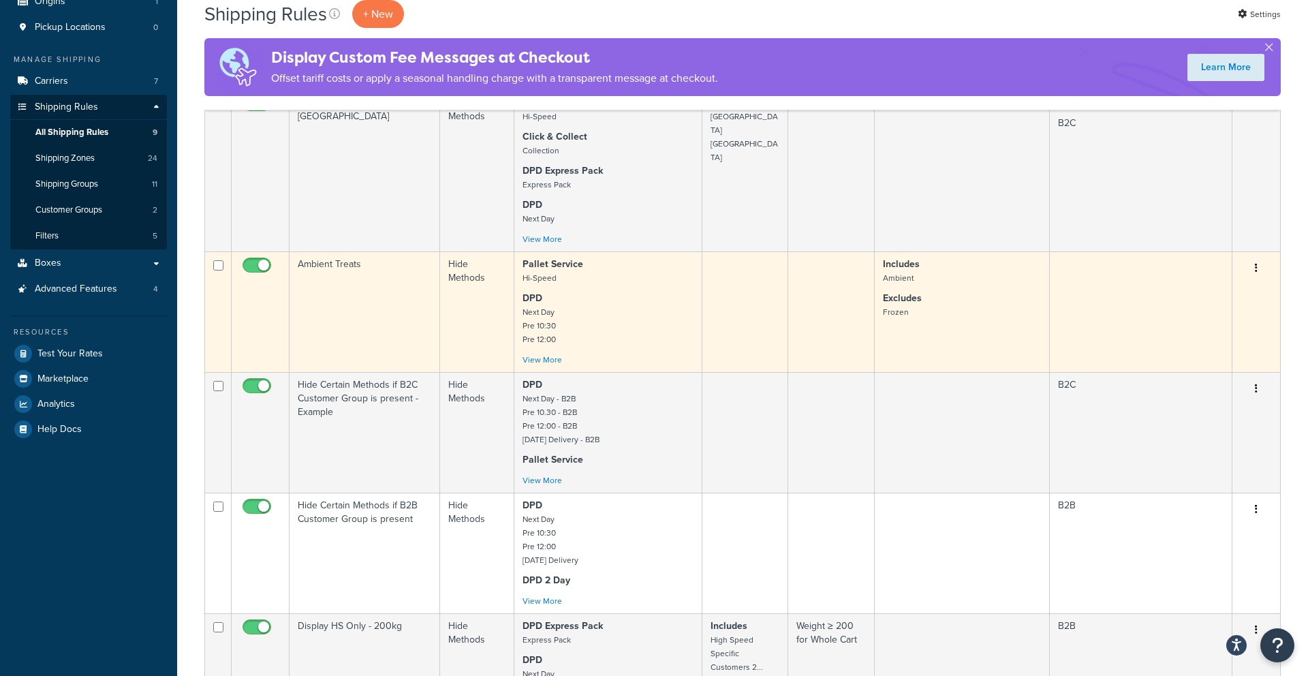
scroll to position [157, 0]
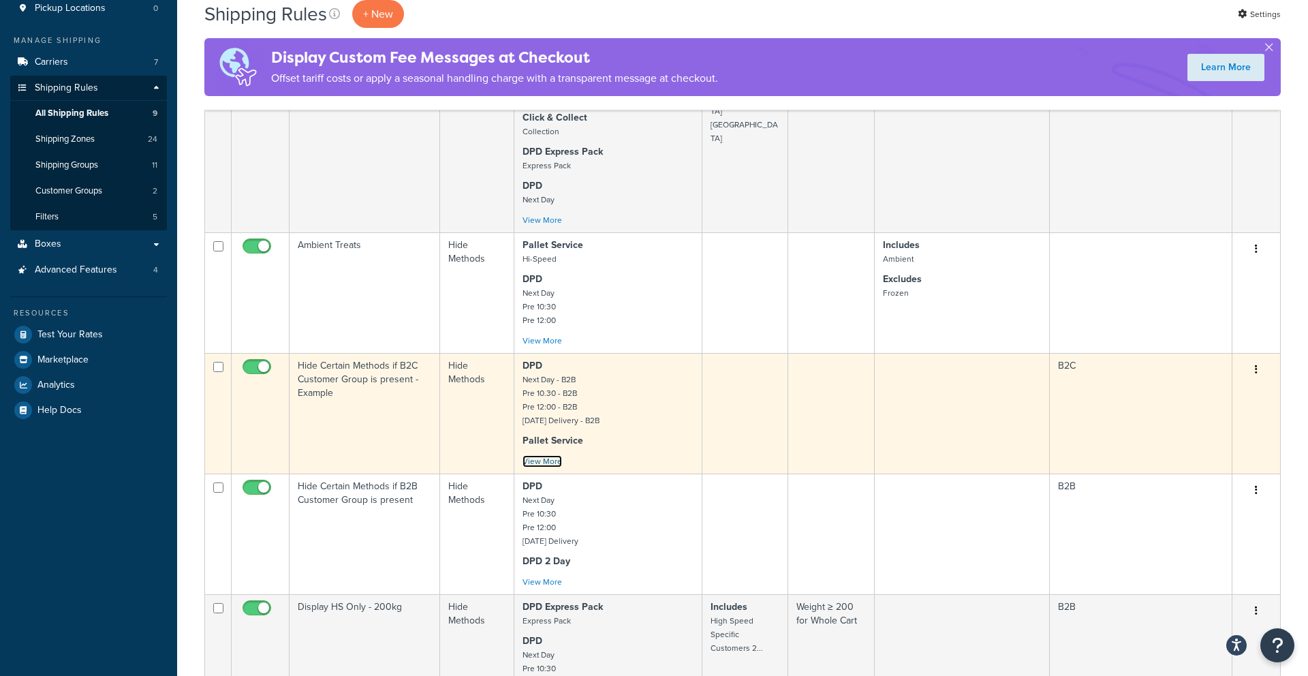
click at [548, 464] on link "View More" at bounding box center [542, 461] width 40 height 12
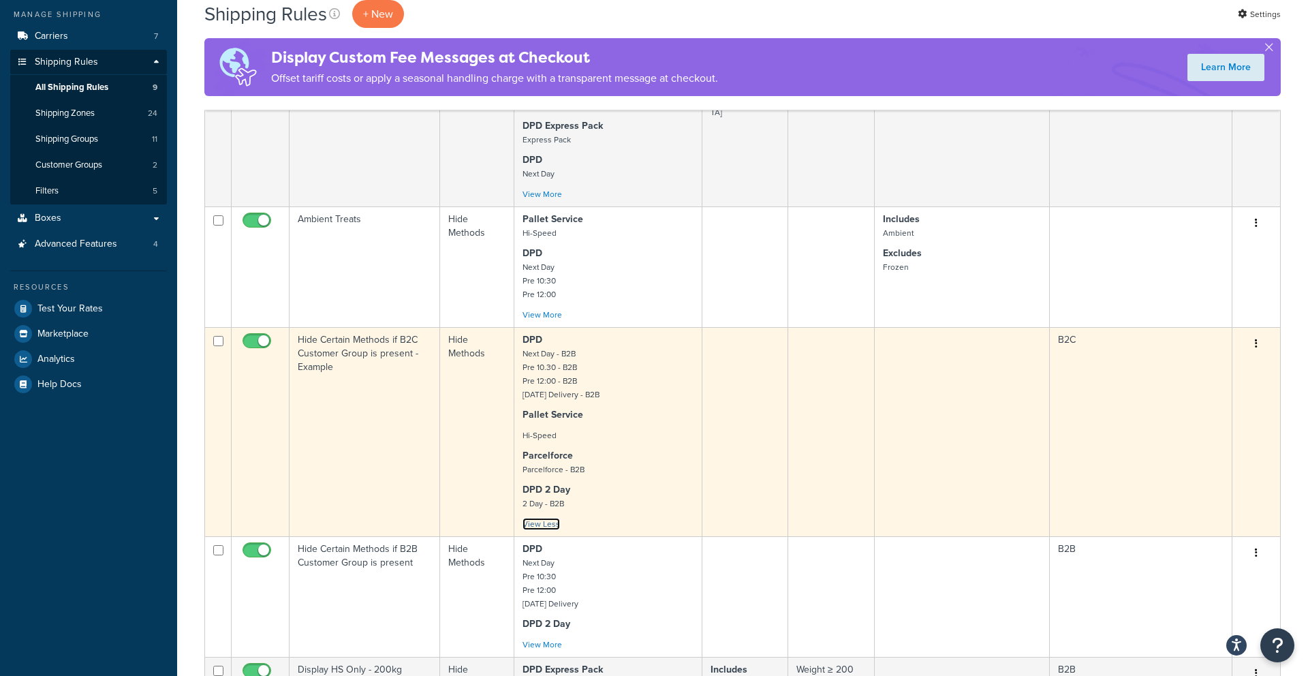
scroll to position [177, 0]
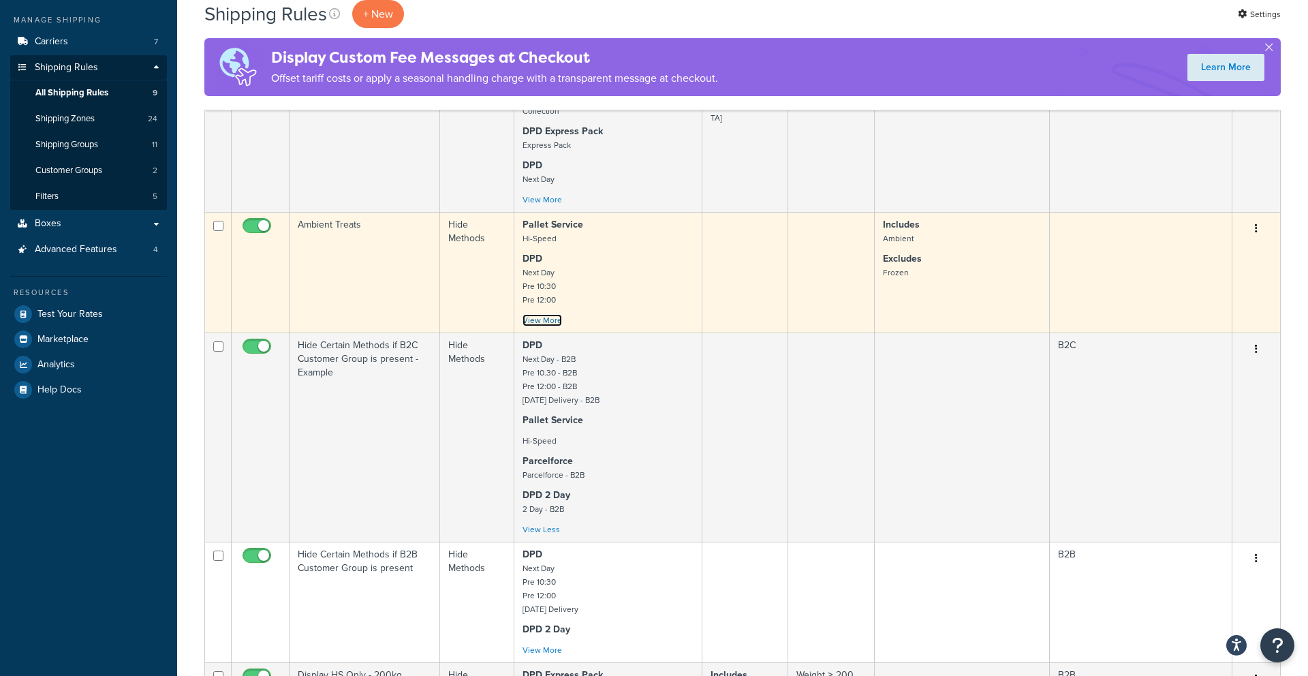
click at [553, 320] on link "View More" at bounding box center [542, 320] width 40 height 12
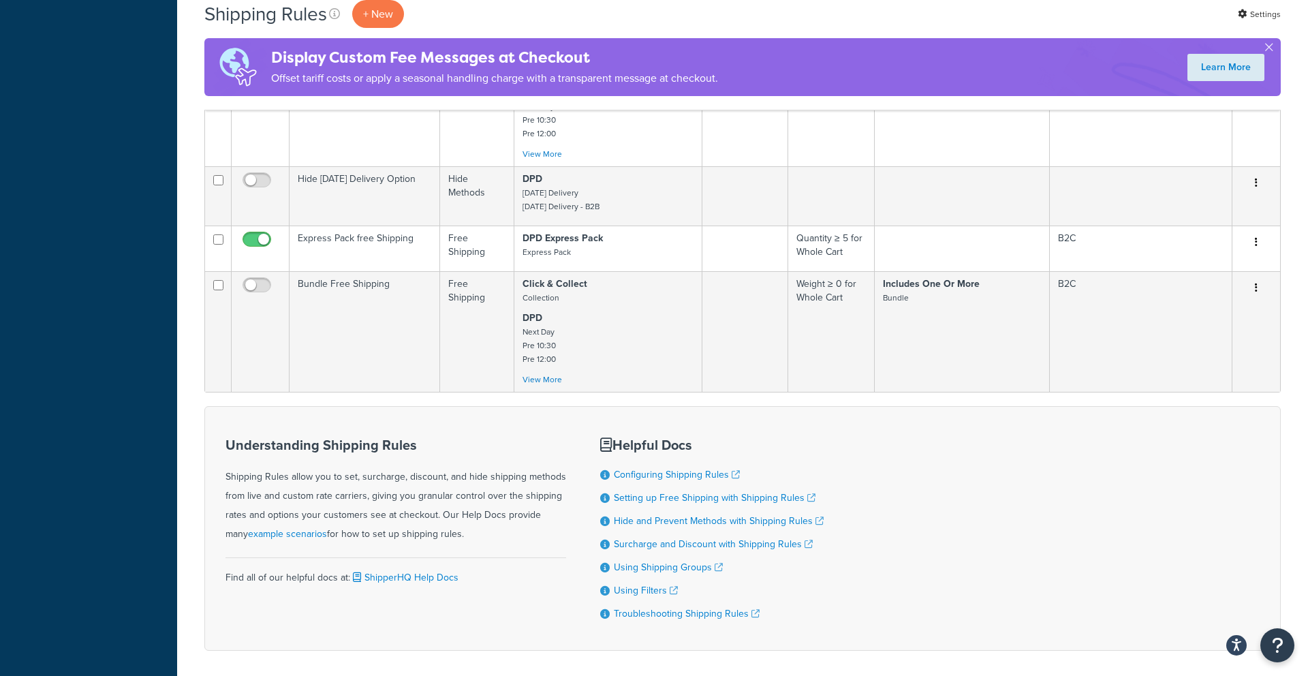
scroll to position [1070, 0]
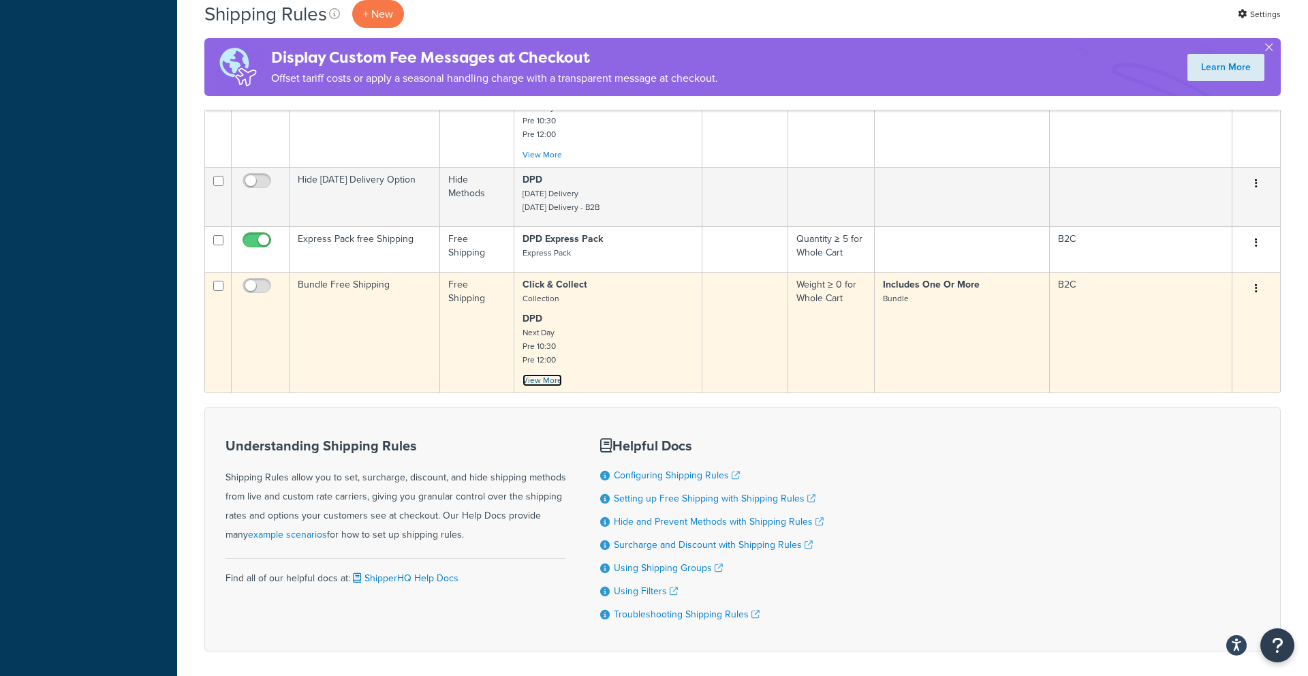
click at [544, 379] on link "View More" at bounding box center [542, 380] width 40 height 12
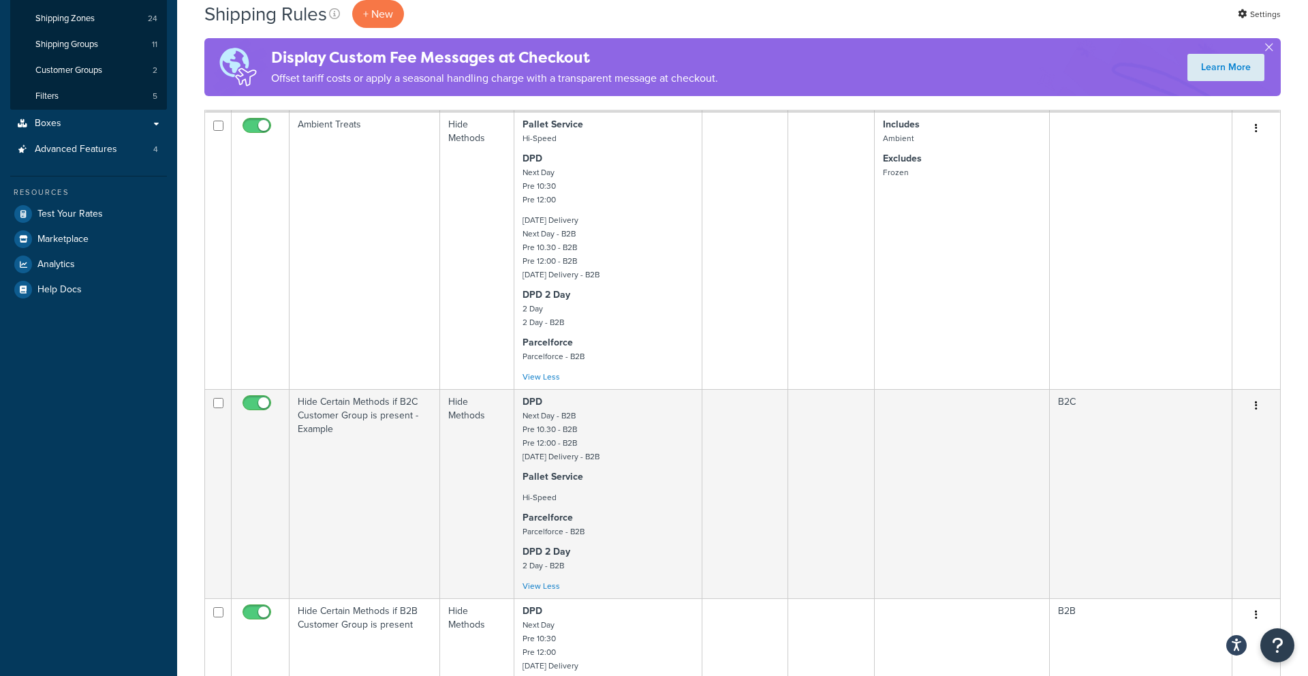
scroll to position [0, 0]
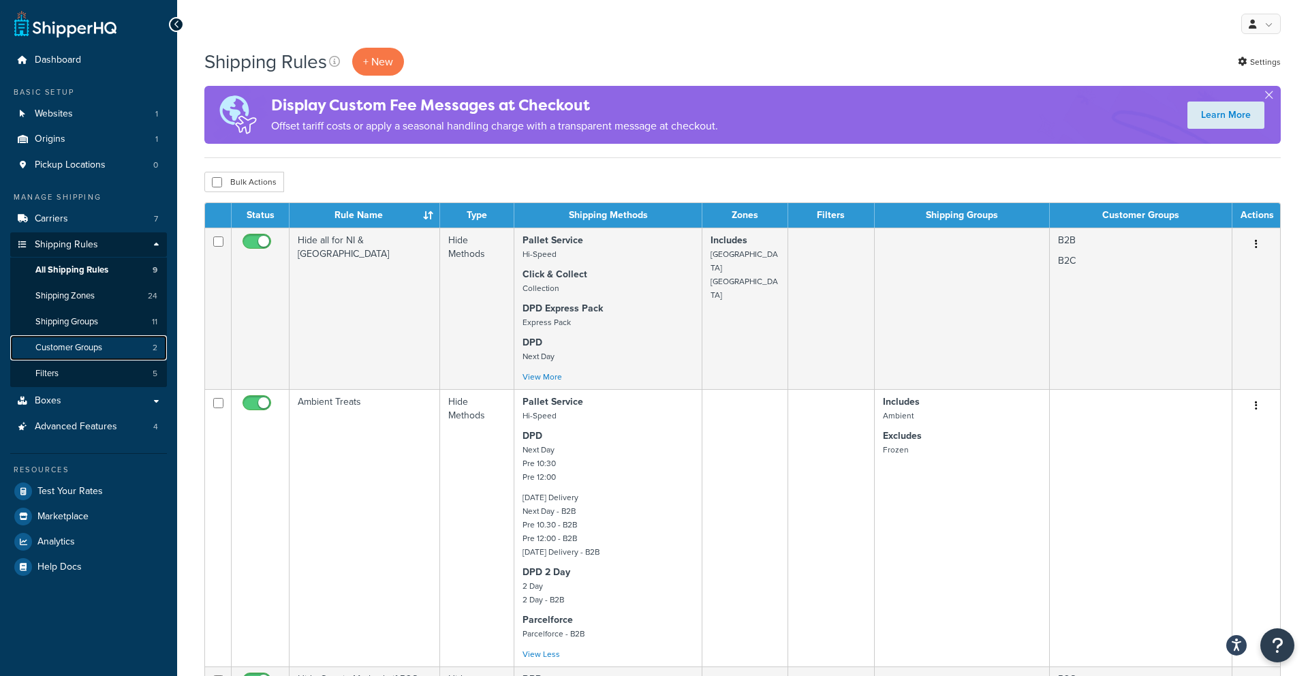
click at [109, 342] on link "Customer Groups 2" at bounding box center [88, 347] width 157 height 25
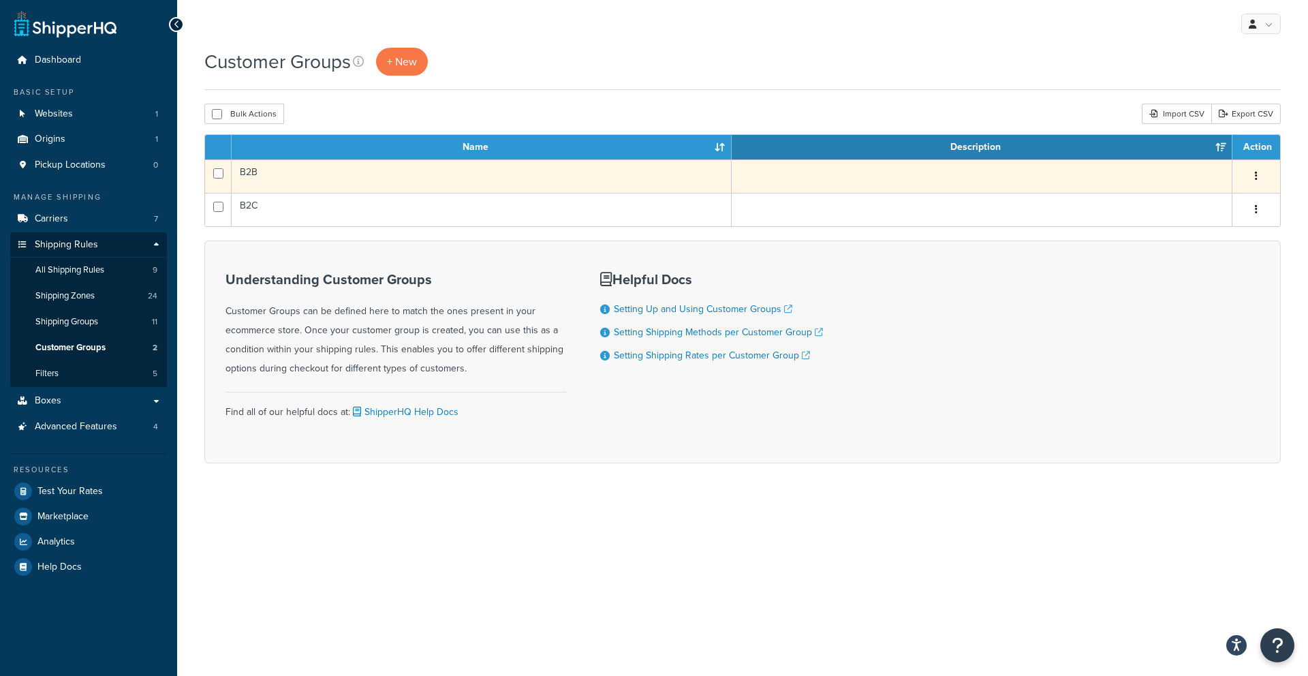
click at [1257, 174] on button "button" at bounding box center [1256, 177] width 19 height 22
click at [1187, 204] on link "Edit" at bounding box center [1201, 204] width 108 height 28
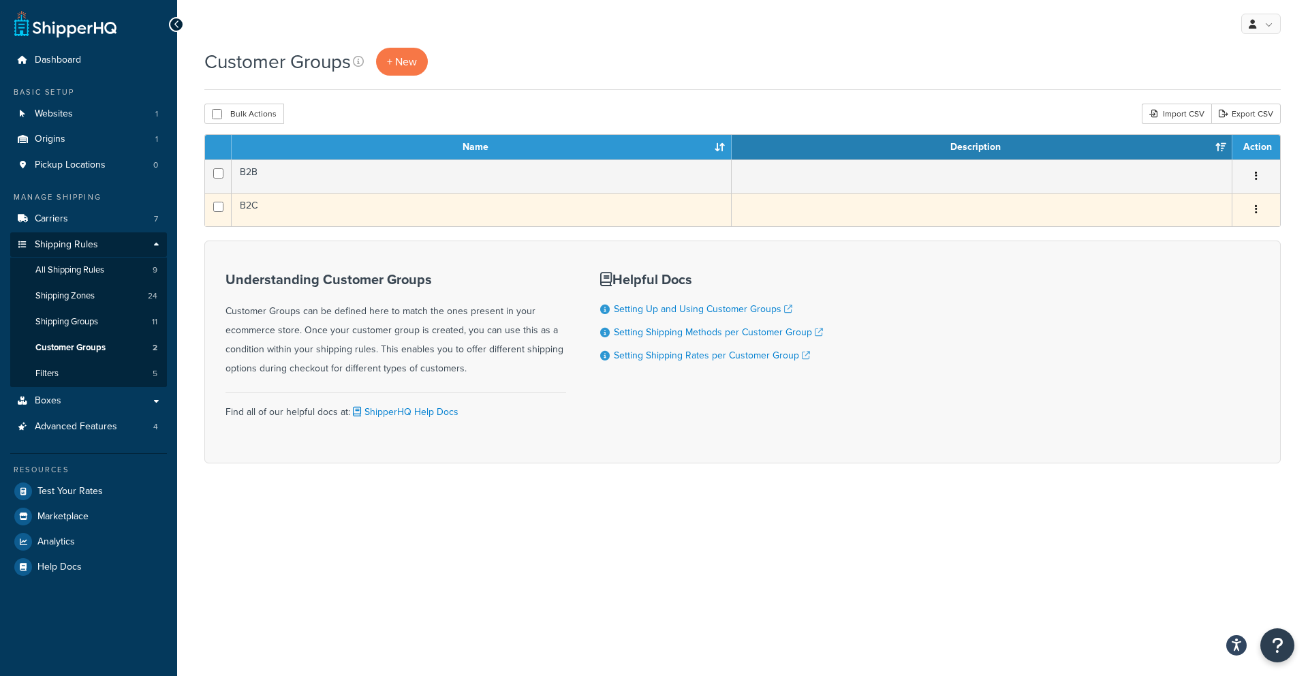
click at [1260, 208] on button "button" at bounding box center [1256, 210] width 19 height 22
click at [1194, 236] on link "Edit" at bounding box center [1201, 237] width 108 height 28
